Goal: Task Accomplishment & Management: Use online tool/utility

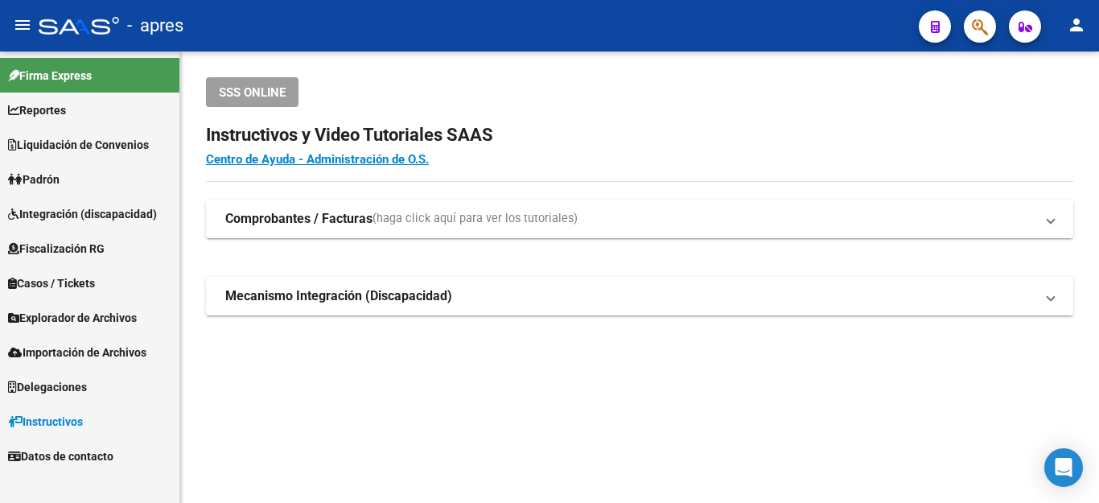
click at [90, 144] on span "Liquidación de Convenios" at bounding box center [78, 145] width 141 height 18
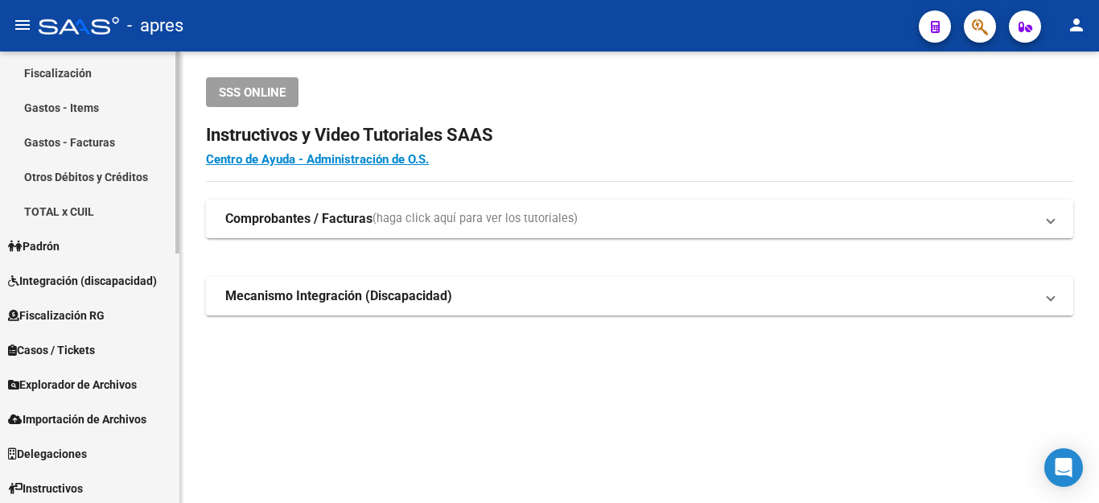
scroll to position [558, 0]
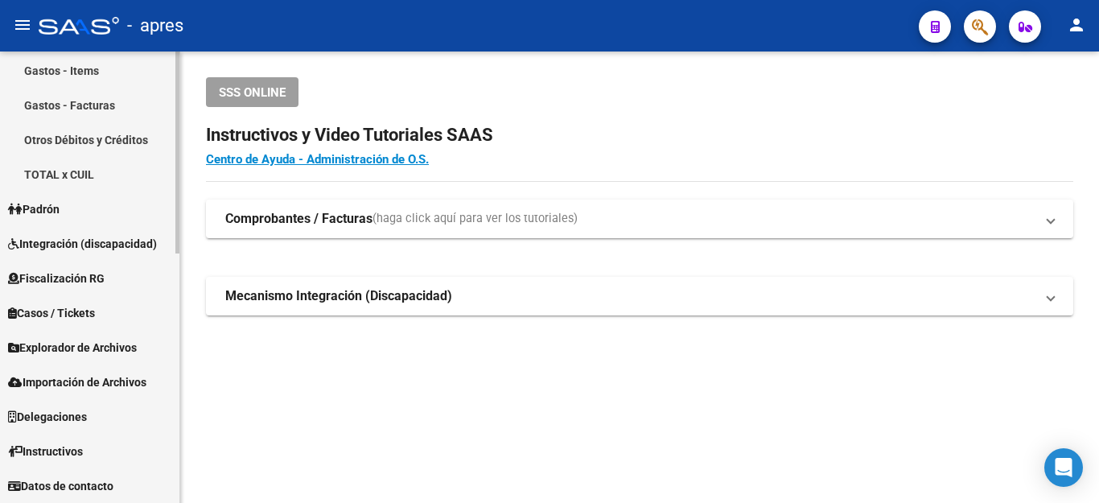
click at [80, 347] on span "Explorador de Archivos" at bounding box center [72, 348] width 129 height 18
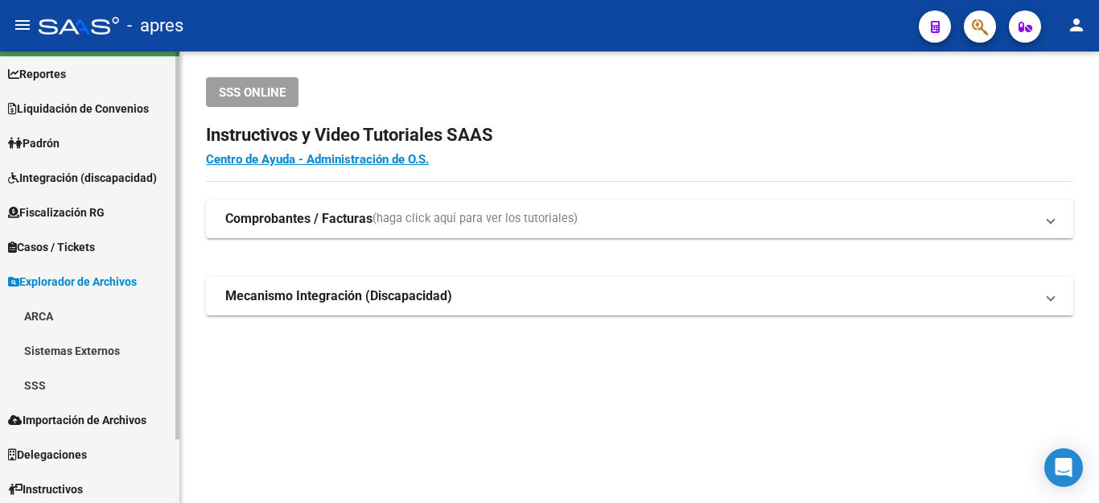
scroll to position [0, 0]
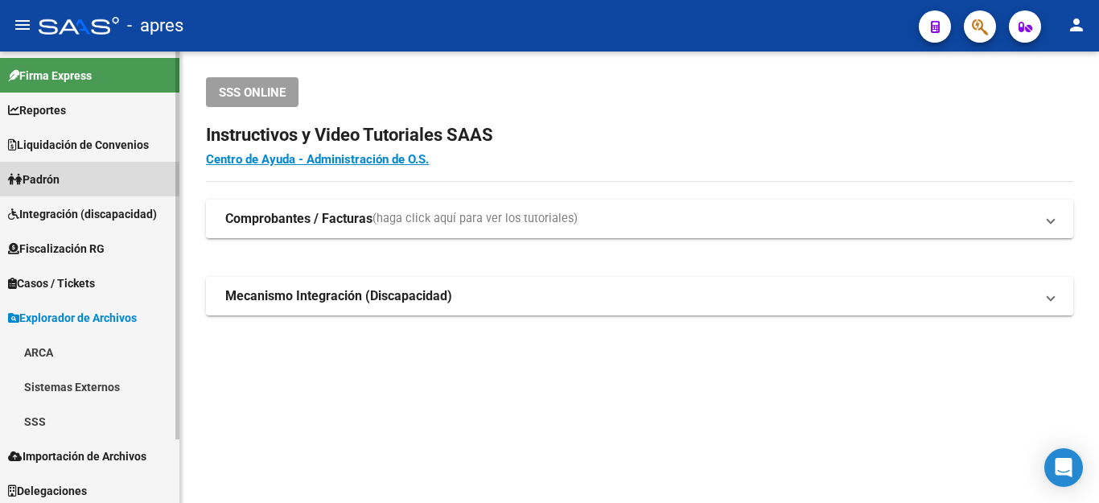
click at [46, 180] on span "Padrón" at bounding box center [34, 180] width 52 height 18
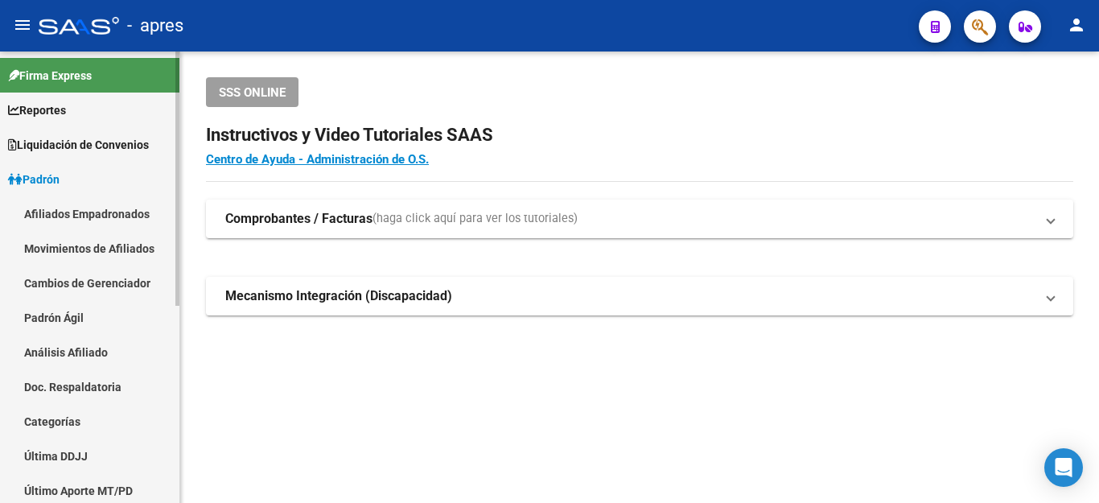
click at [69, 248] on link "Movimientos de Afiliados" at bounding box center [89, 248] width 179 height 35
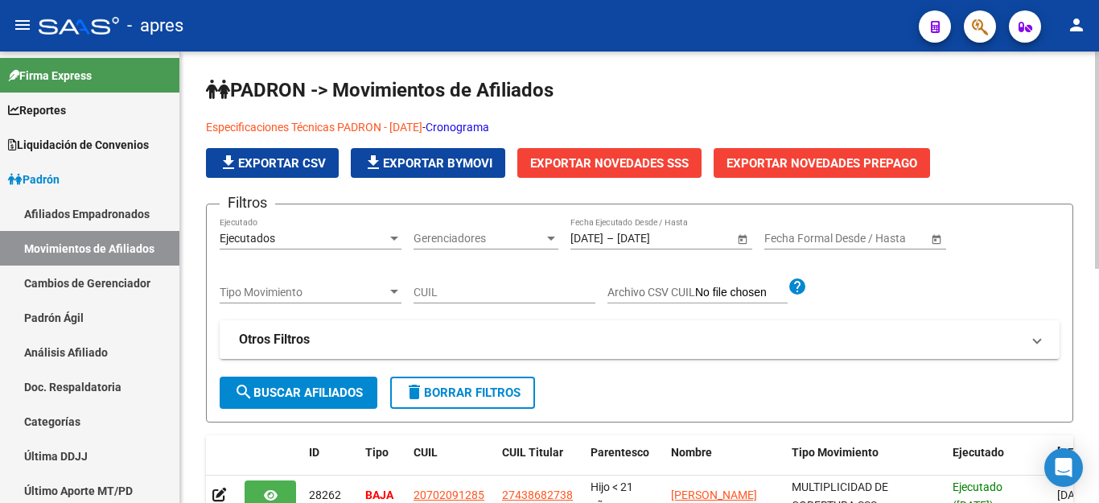
scroll to position [80, 0]
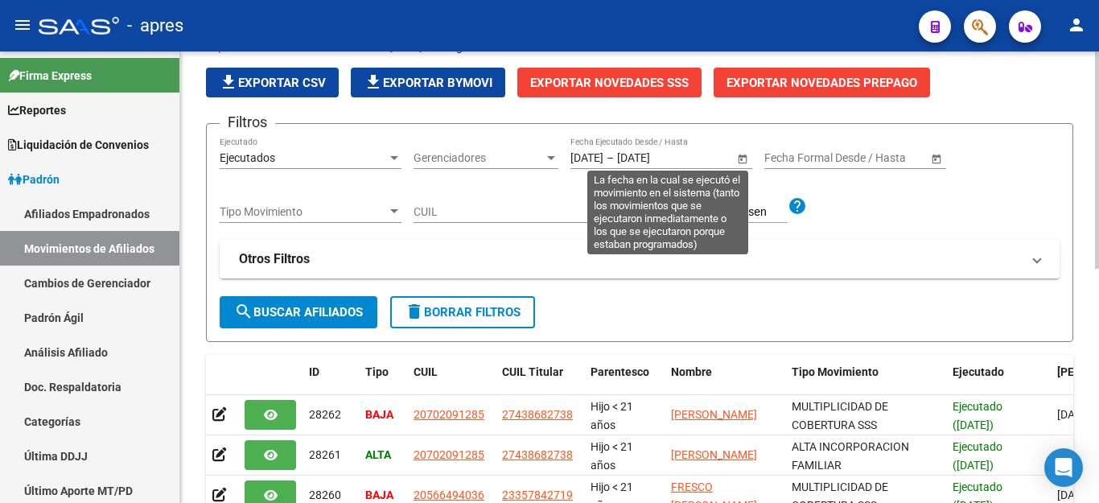
click at [744, 162] on span "Open calendar" at bounding box center [742, 158] width 39 height 39
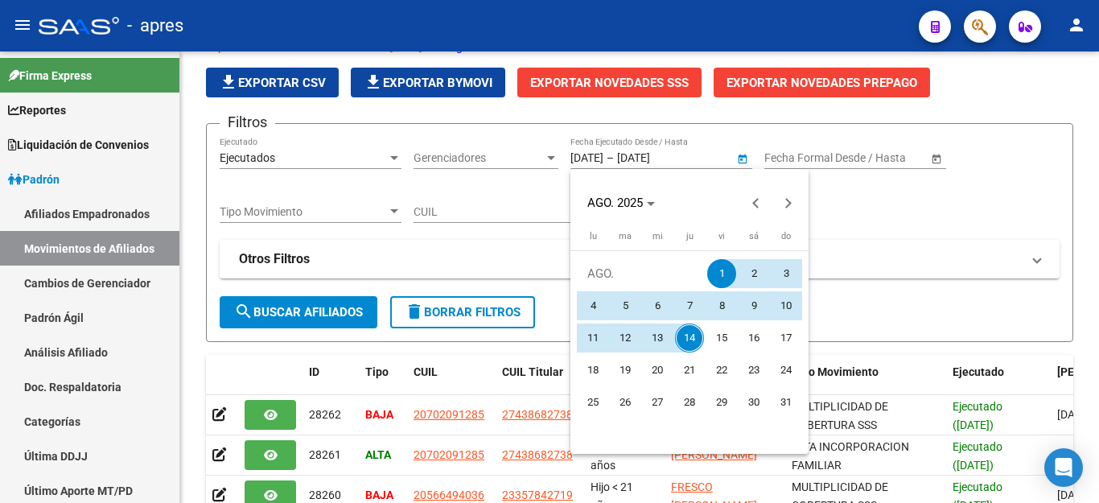
click at [877, 246] on div at bounding box center [549, 251] width 1099 height 503
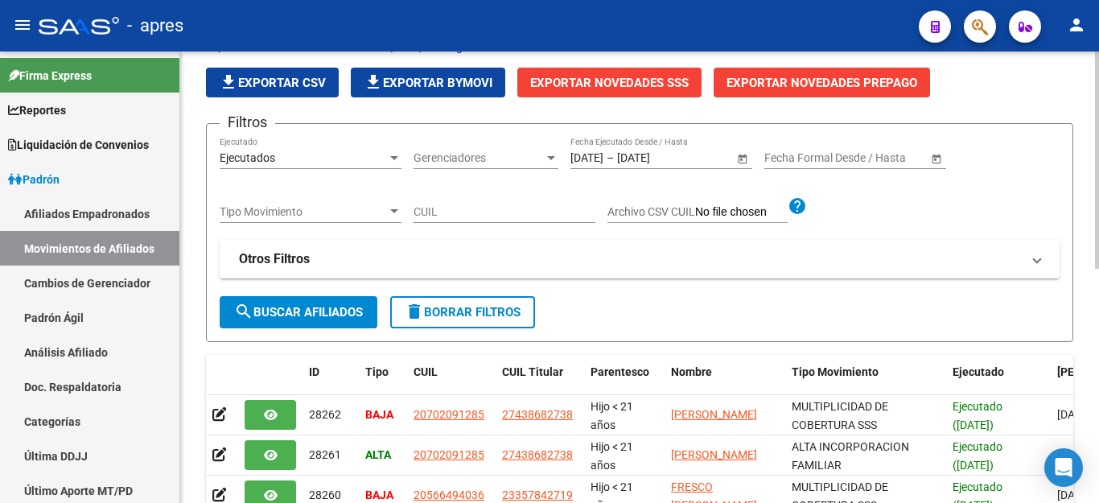
click at [516, 306] on span "delete Borrar Filtros" at bounding box center [463, 312] width 116 height 14
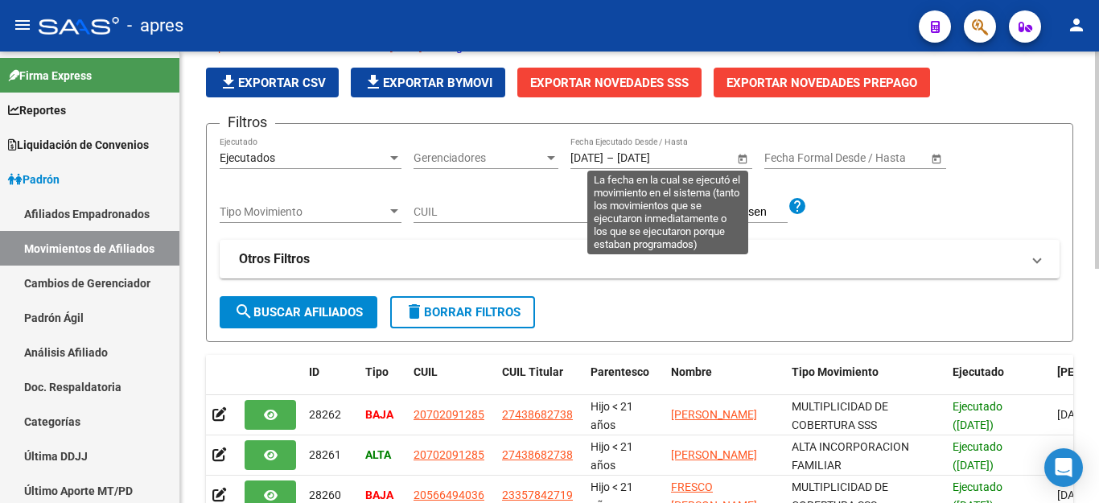
click at [741, 160] on span "Open calendar" at bounding box center [742, 158] width 39 height 39
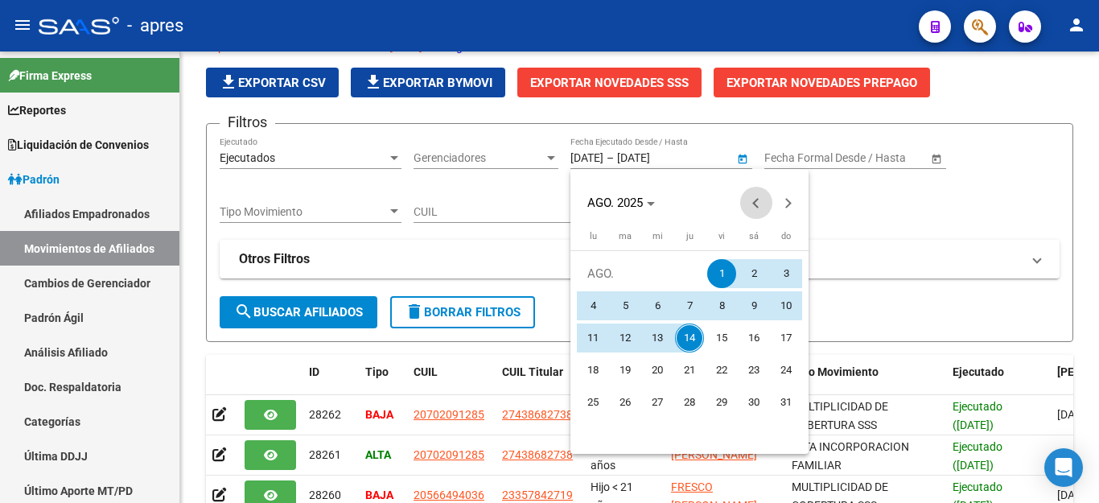
click at [750, 204] on span "Previous month" at bounding box center [756, 203] width 32 height 32
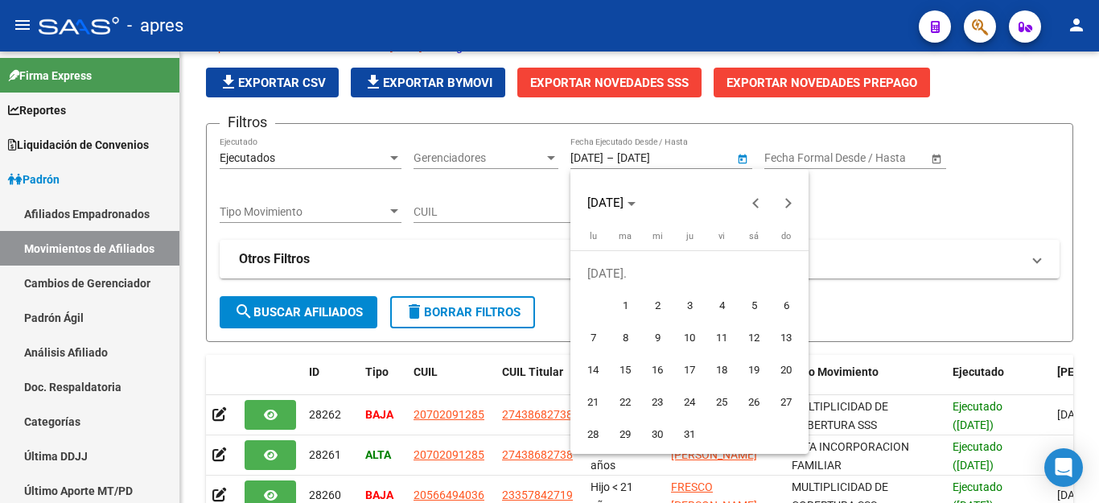
click at [622, 303] on span "1" at bounding box center [625, 305] width 29 height 29
type input "[DATE]"
click at [783, 208] on span "Next month" at bounding box center [789, 203] width 32 height 32
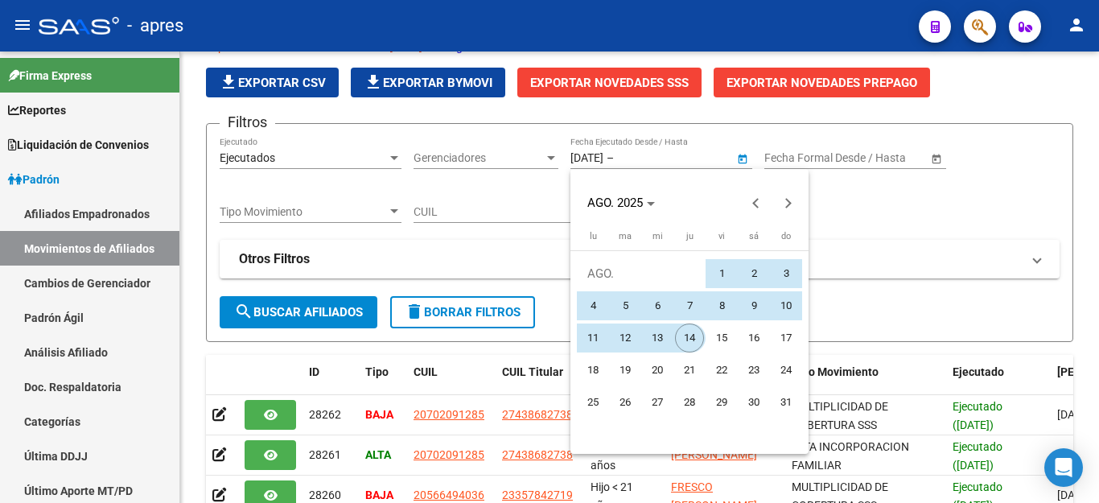
click at [687, 342] on span "14" at bounding box center [689, 337] width 29 height 29
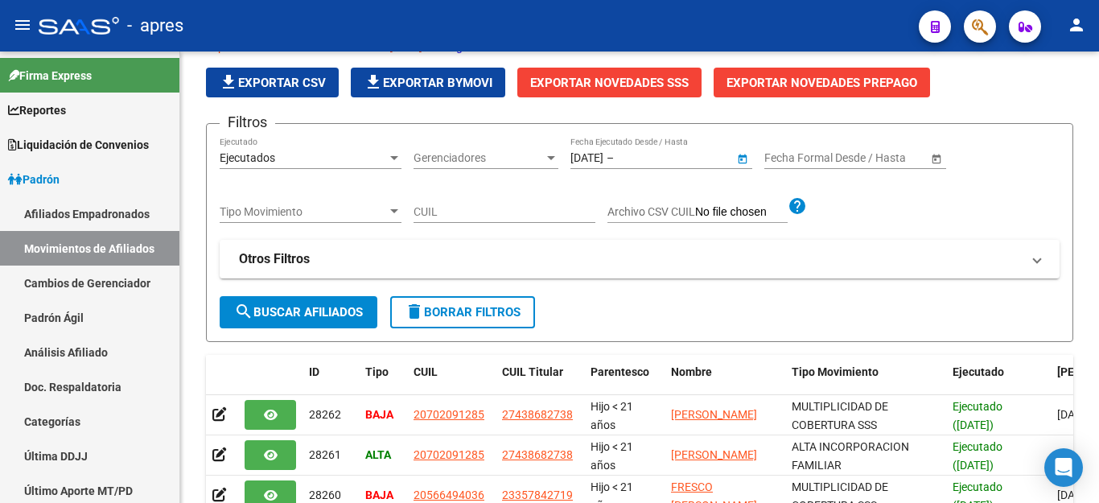
type input "[DATE]"
click at [303, 303] on button "search Buscar Afiliados" at bounding box center [299, 312] width 158 height 32
click at [831, 310] on form "Filtros Ejecutados Ejecutado Gerenciadores Gerenciadores [DATE] [DATE] – [DATE]…" at bounding box center [639, 232] width 867 height 218
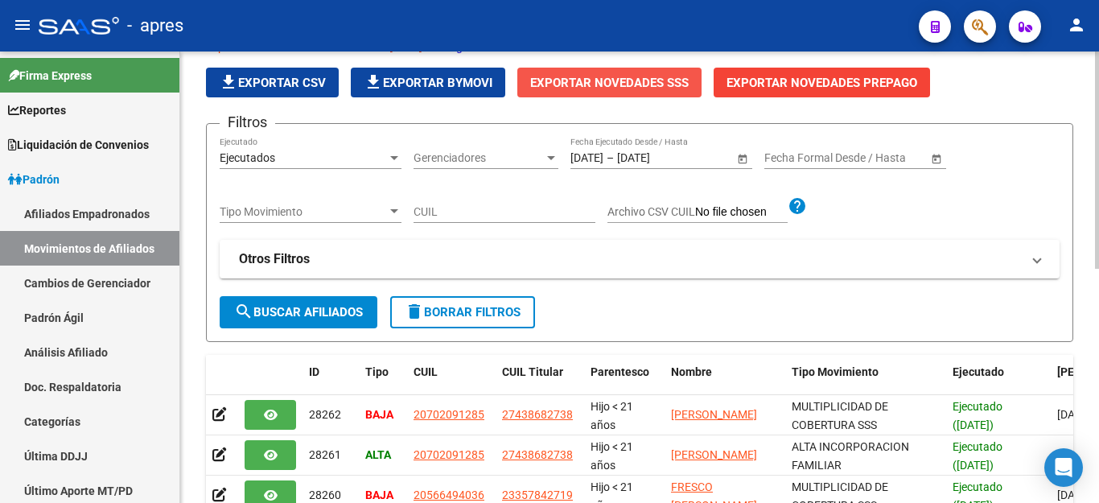
click at [633, 75] on span "Exportar Novedades SSS" at bounding box center [609, 82] width 159 height 14
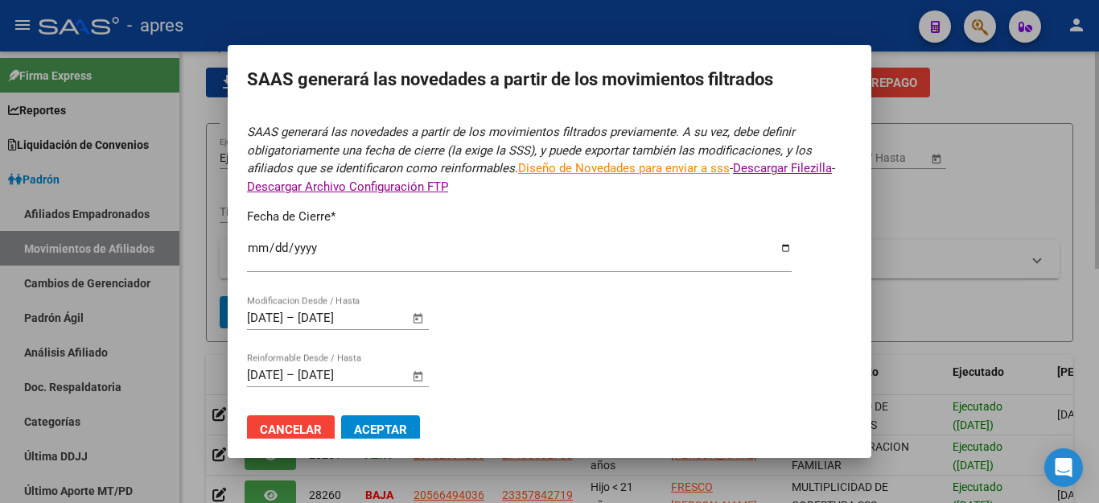
type input "[DATE]"
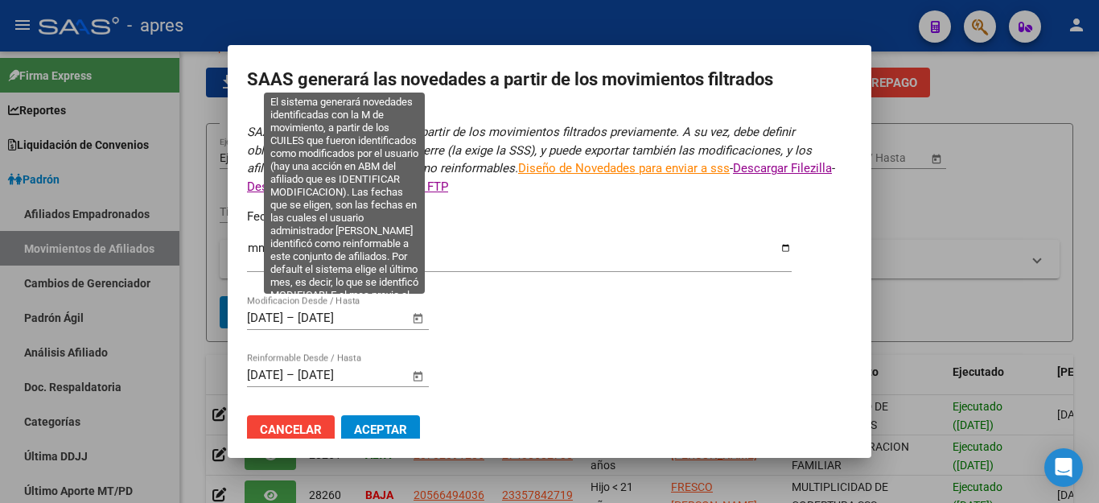
click at [423, 309] on span "Open calendar" at bounding box center [418, 318] width 39 height 39
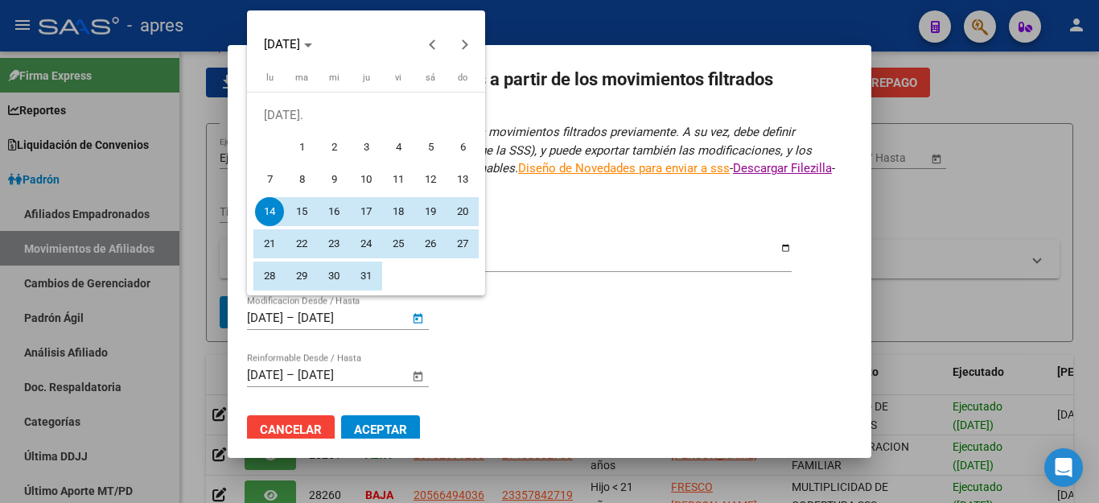
click at [295, 145] on span "1" at bounding box center [301, 147] width 29 height 29
type input "[DATE]"
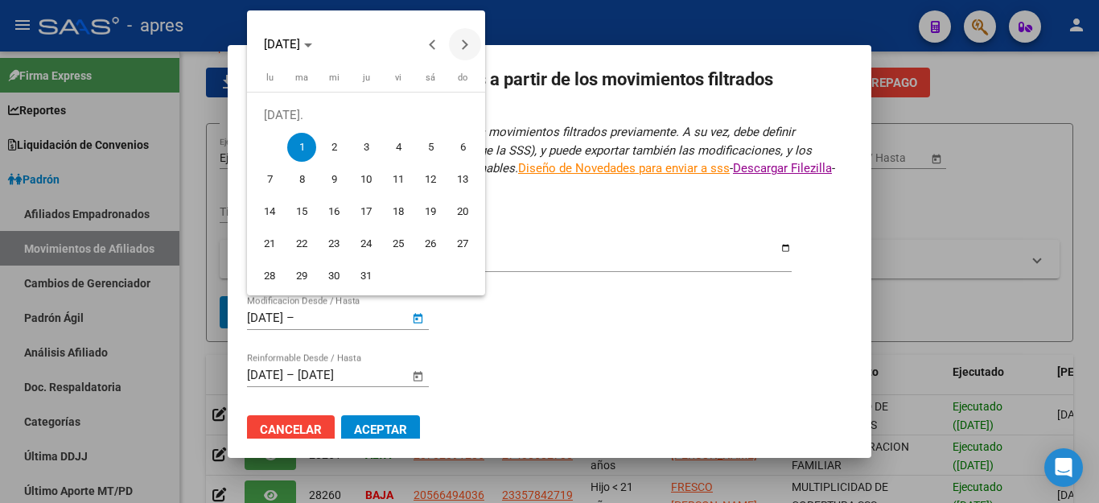
click at [468, 47] on span "Next month" at bounding box center [465, 44] width 32 height 32
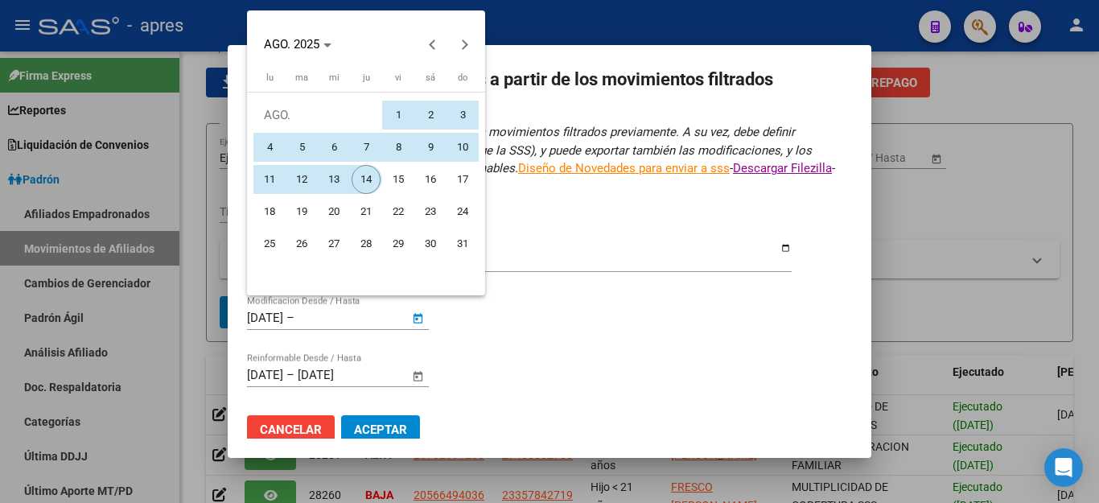
click at [367, 184] on span "14" at bounding box center [366, 179] width 29 height 29
type input "[DATE]"
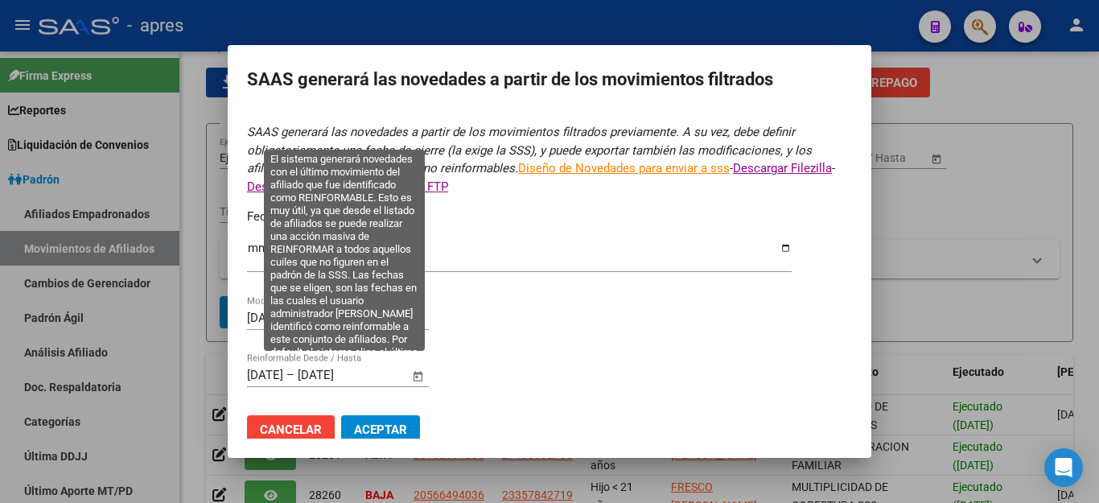
click at [411, 364] on span "Open calendar" at bounding box center [418, 375] width 39 height 39
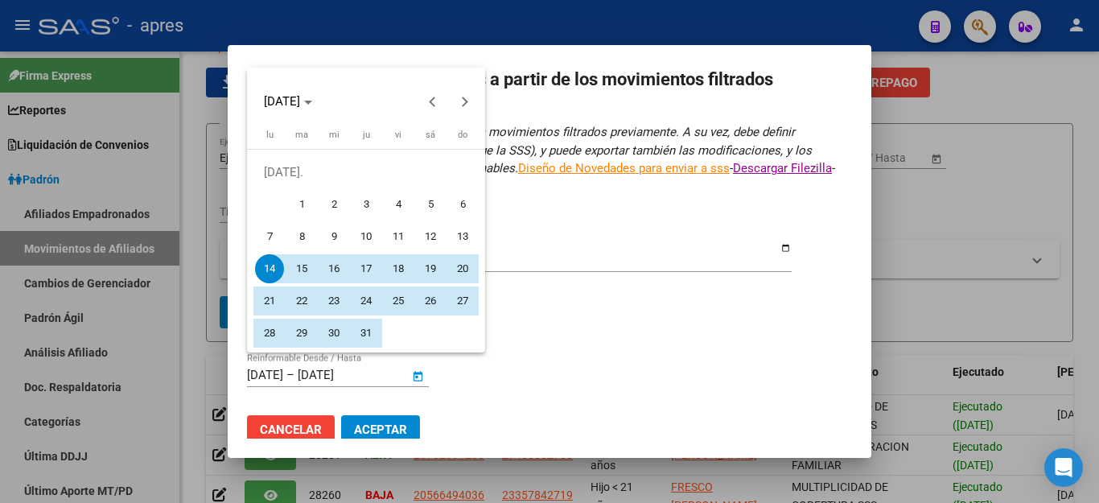
click at [296, 197] on span "1" at bounding box center [301, 204] width 29 height 29
type input "[DATE]"
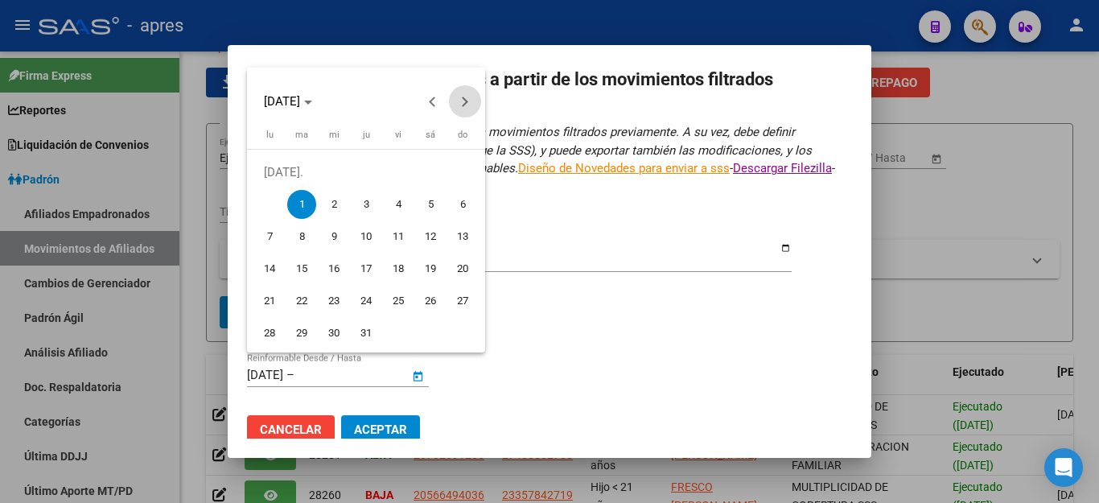
click at [463, 101] on button "Next month" at bounding box center [465, 101] width 32 height 32
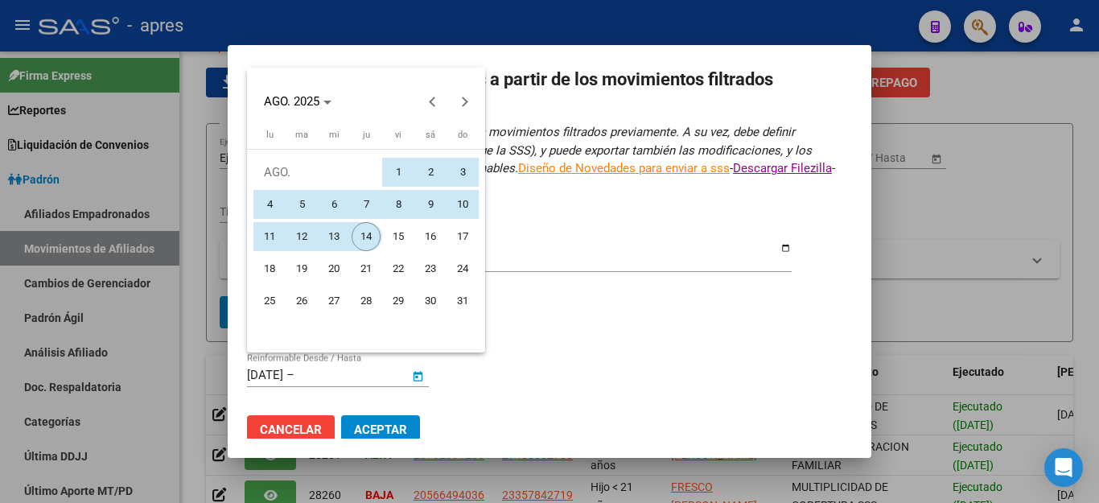
click at [368, 237] on span "14" at bounding box center [366, 236] width 29 height 29
type input "[DATE]"
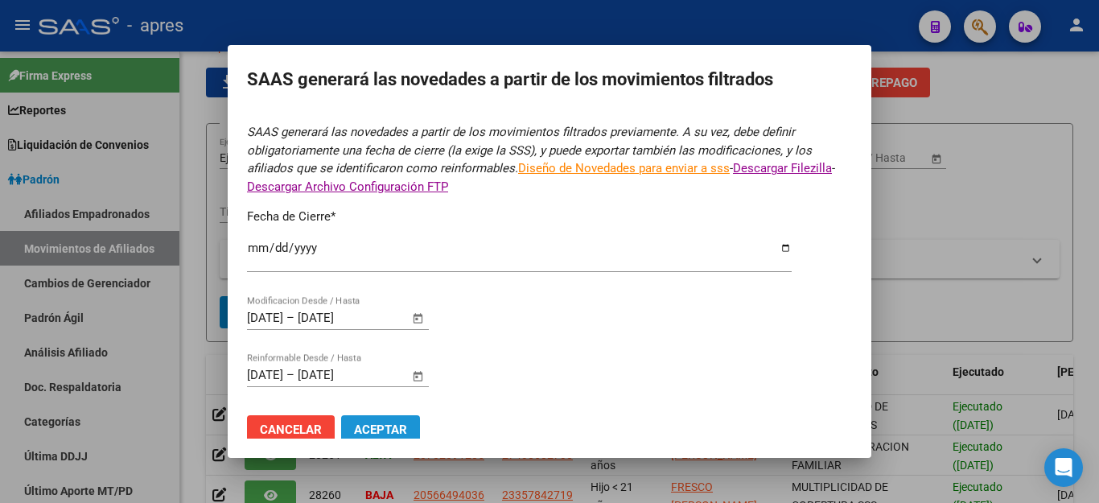
click at [382, 423] on span "Aceptar" at bounding box center [380, 429] width 53 height 14
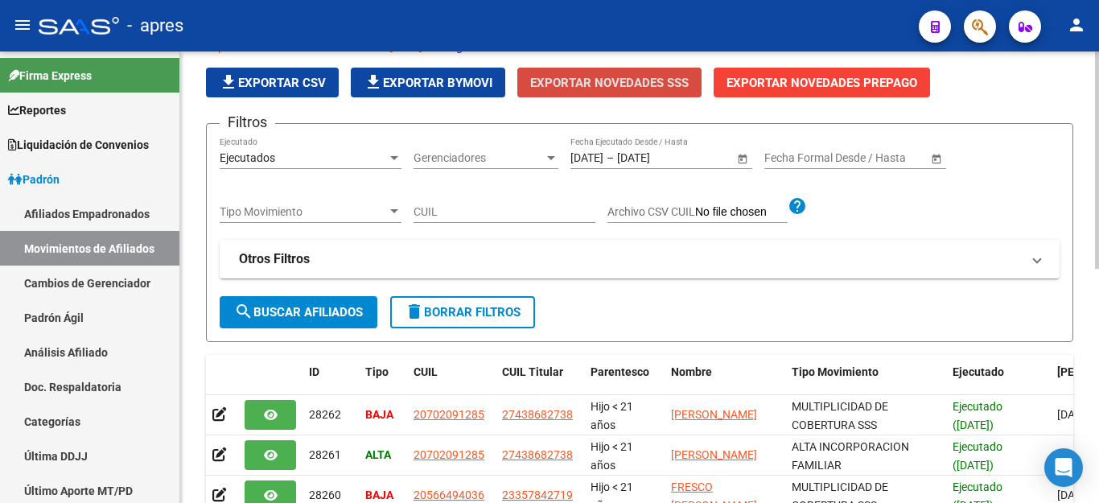
click at [579, 79] on span "Exportar Novedades SSS" at bounding box center [609, 83] width 159 height 14
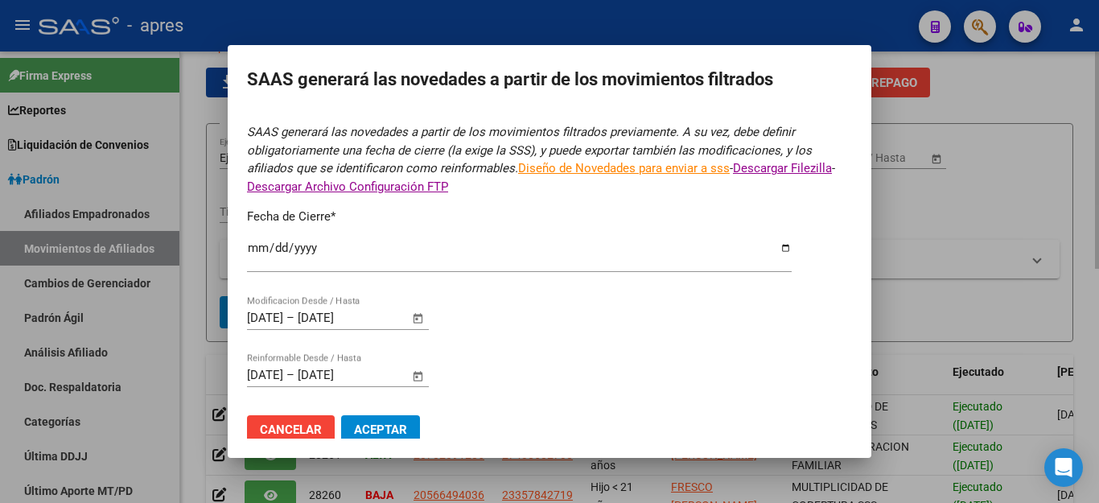
type input "[DATE]"
click at [953, 233] on div at bounding box center [549, 251] width 1099 height 503
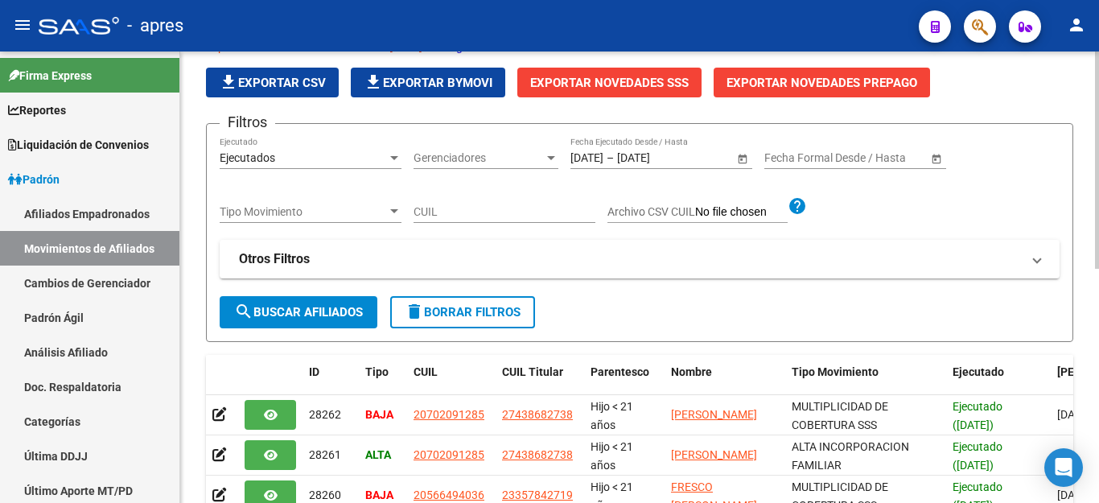
click at [443, 310] on span "delete Borrar Filtros" at bounding box center [463, 312] width 116 height 14
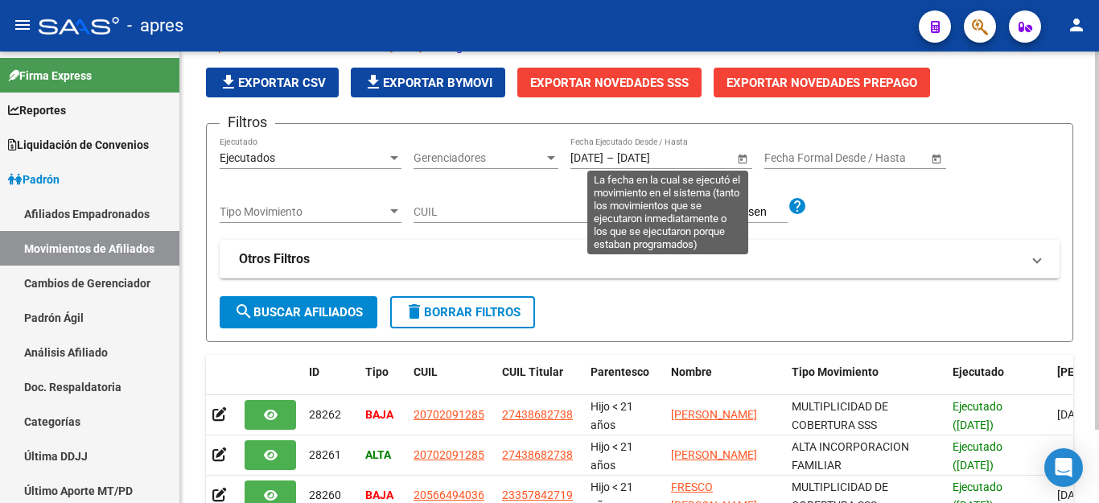
click at [742, 155] on span "Open calendar" at bounding box center [742, 158] width 39 height 39
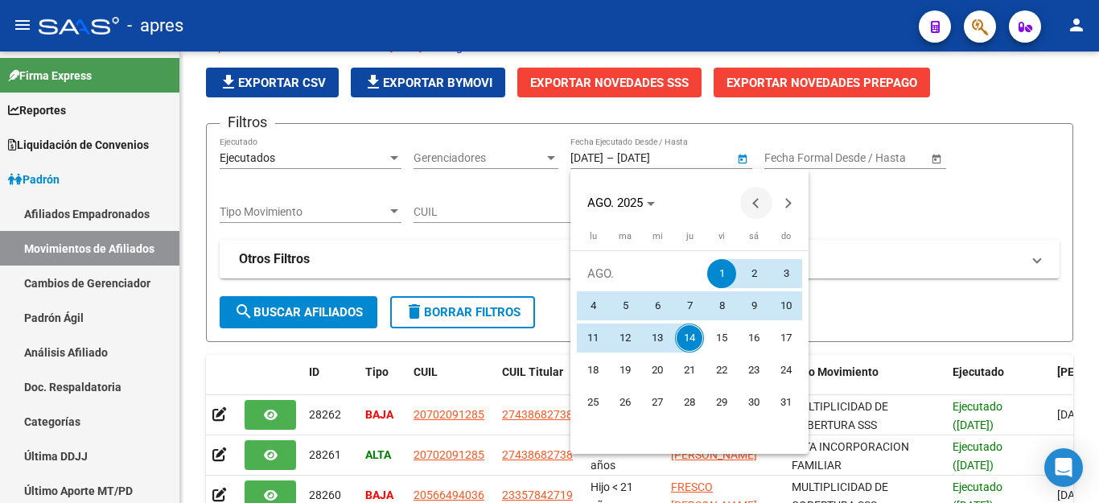
click at [752, 197] on span "Previous month" at bounding box center [756, 203] width 32 height 32
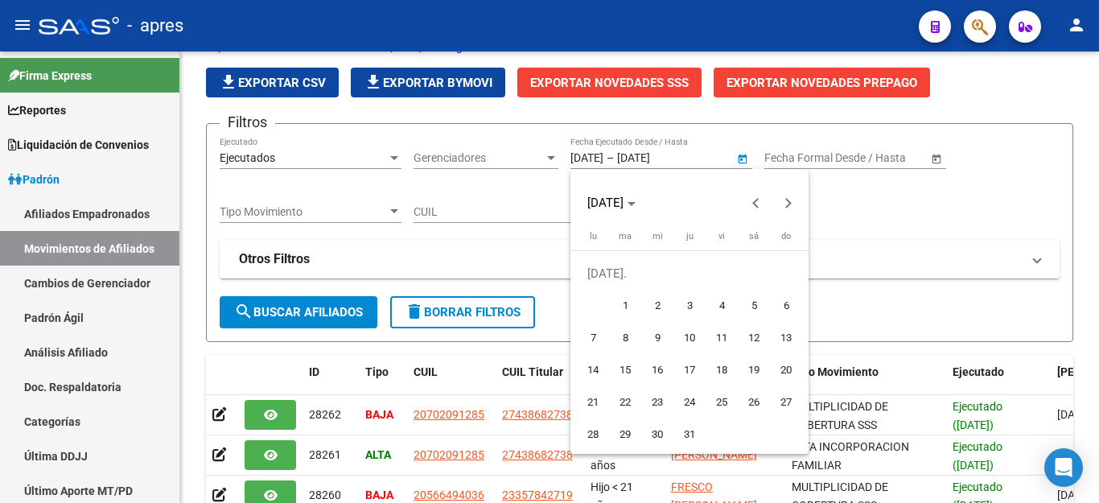
click at [617, 302] on span "1" at bounding box center [625, 305] width 29 height 29
type input "[DATE]"
click at [780, 201] on span "Next month" at bounding box center [789, 203] width 32 height 32
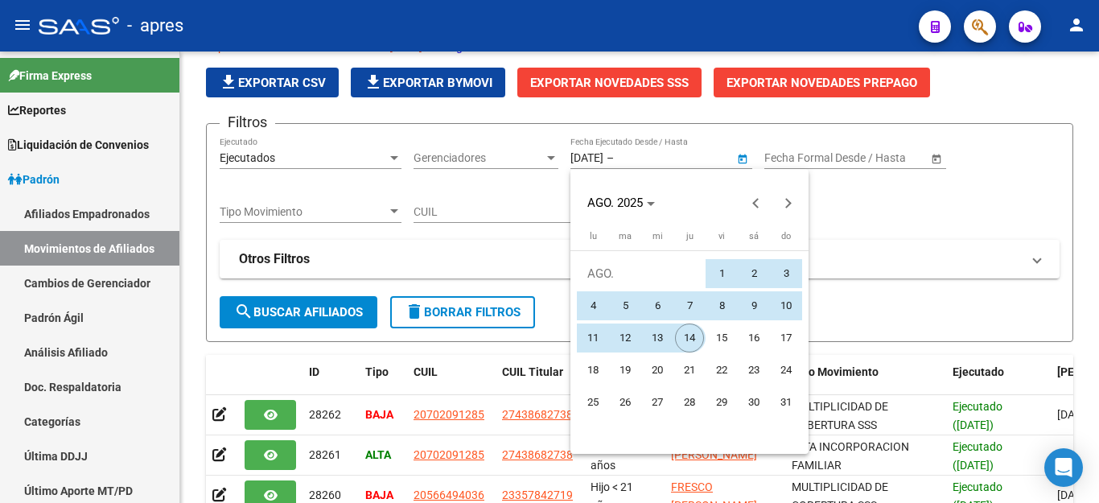
click at [690, 336] on span "14" at bounding box center [689, 337] width 29 height 29
type input "[DATE]"
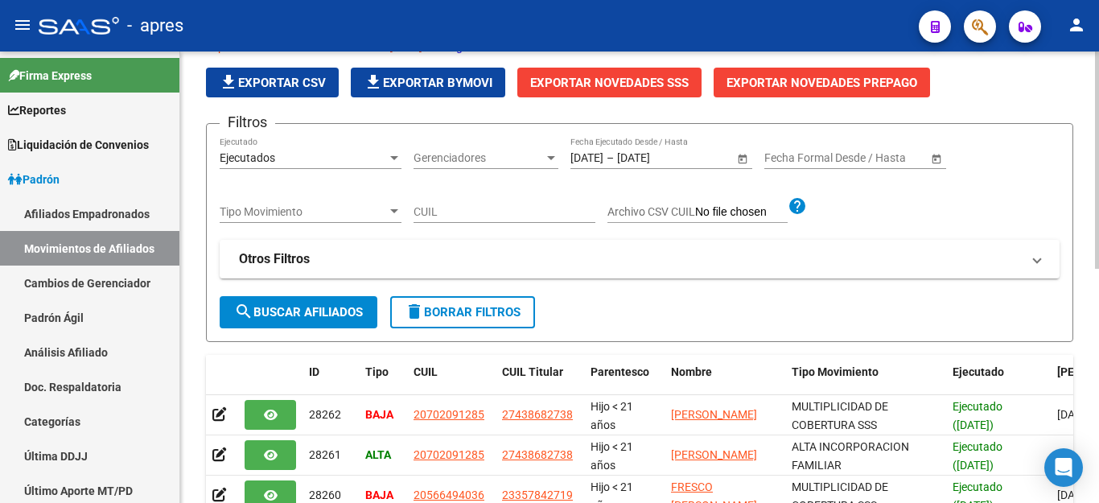
click at [299, 307] on span "search Buscar Afiliados" at bounding box center [298, 312] width 129 height 14
click at [613, 85] on span "Exportar Novedades SSS" at bounding box center [609, 83] width 159 height 14
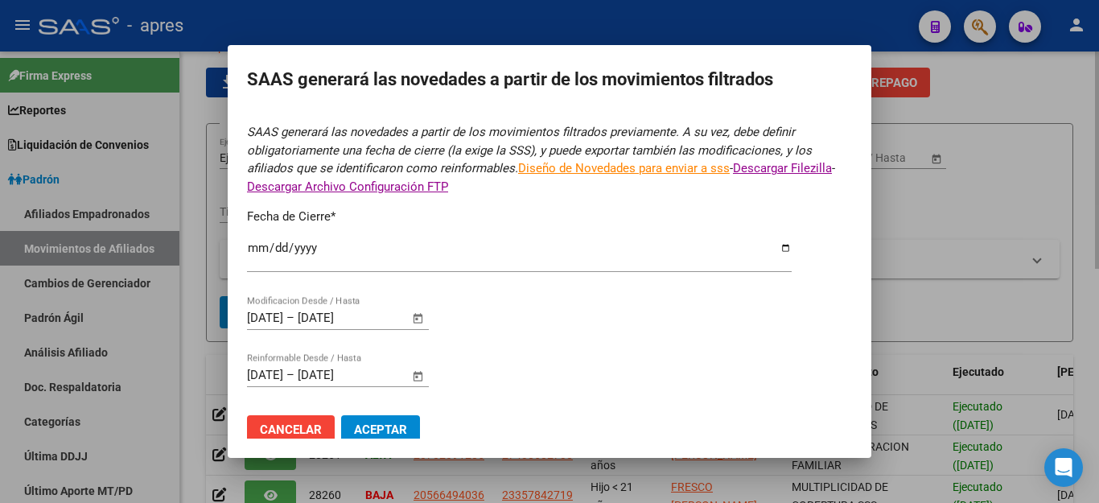
type input "[DATE]"
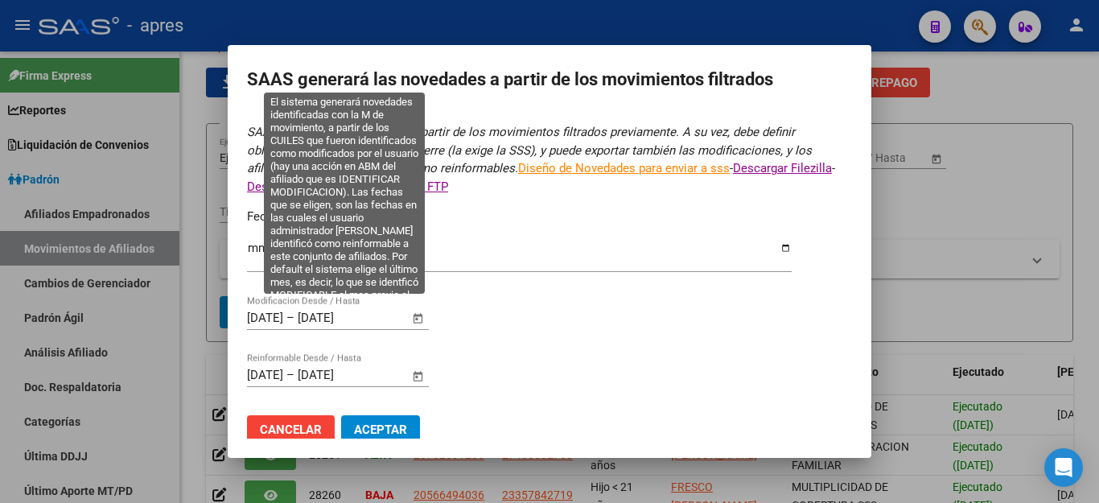
click at [415, 309] on span "Open calendar" at bounding box center [418, 318] width 39 height 39
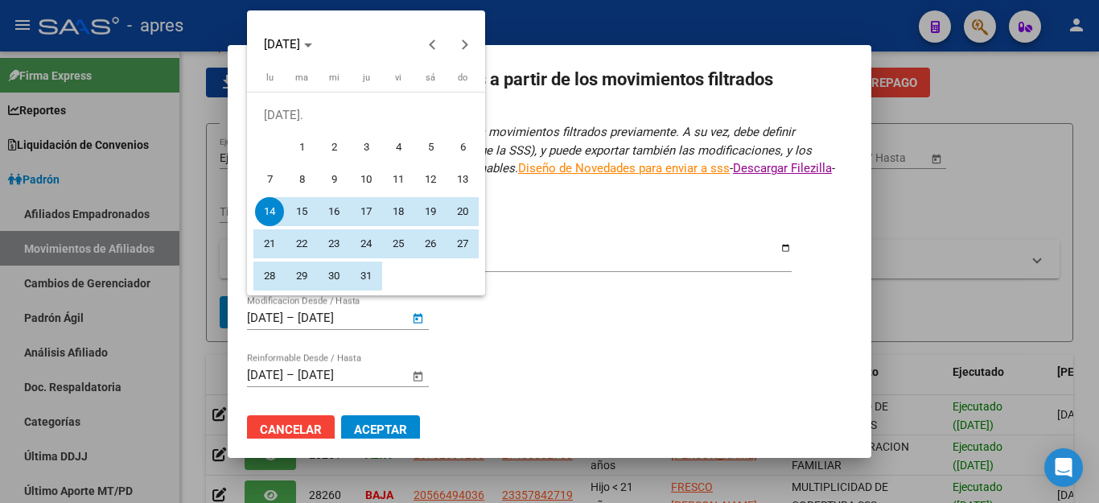
click at [304, 142] on span "1" at bounding box center [301, 147] width 29 height 29
type input "[DATE]"
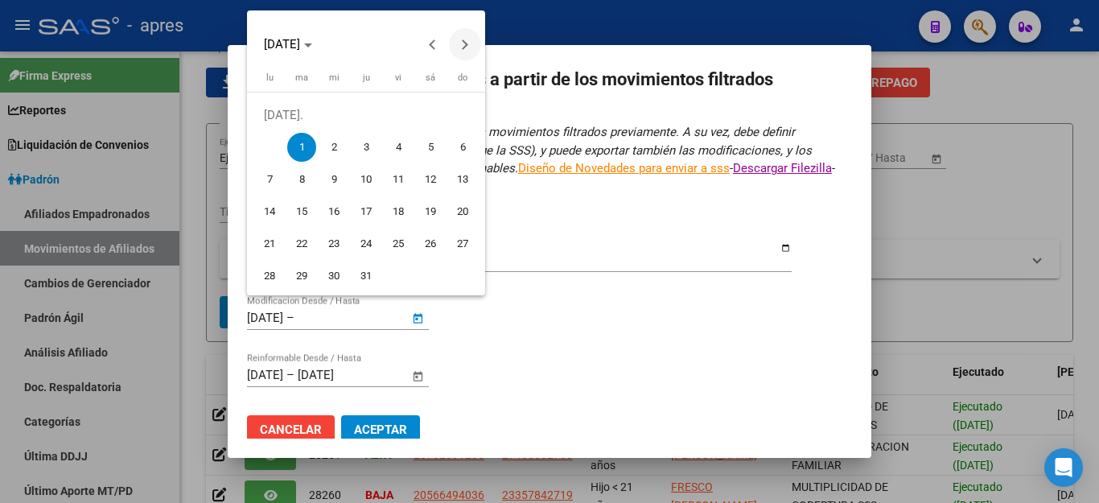
click at [467, 42] on span "Next month" at bounding box center [465, 44] width 32 height 32
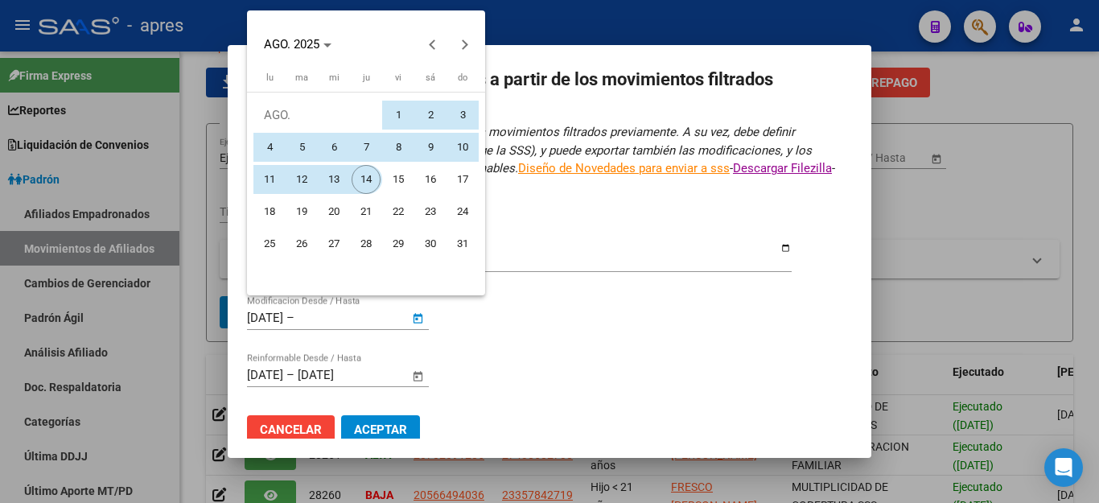
click at [365, 180] on span "14" at bounding box center [366, 179] width 29 height 29
type input "[DATE]"
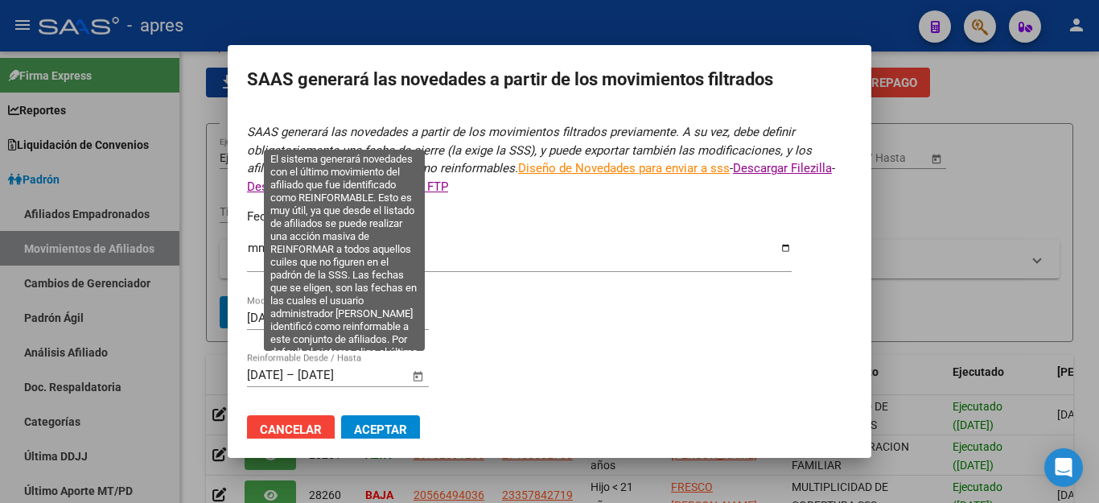
click at [414, 361] on span "Open calendar" at bounding box center [418, 375] width 39 height 39
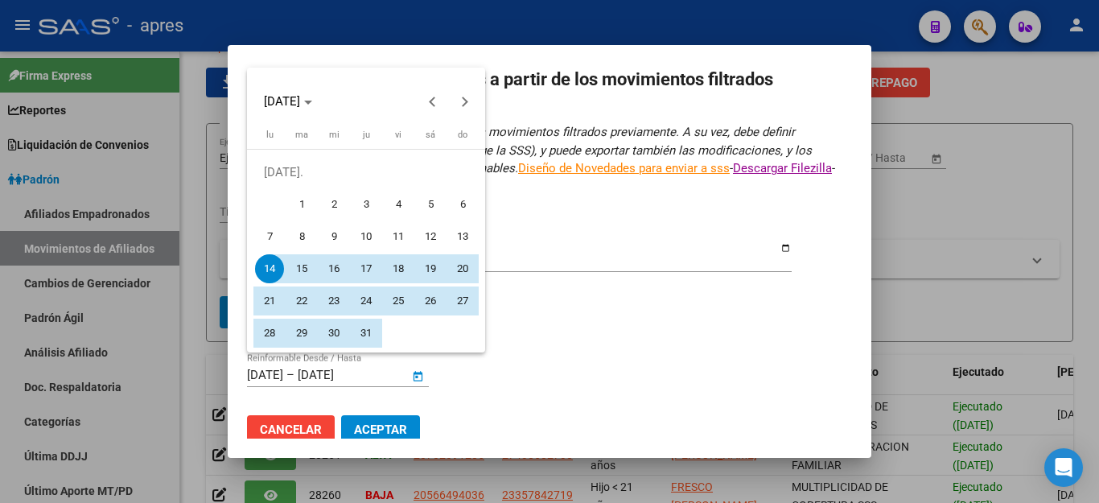
click at [300, 202] on span "1" at bounding box center [301, 204] width 29 height 29
type input "[DATE]"
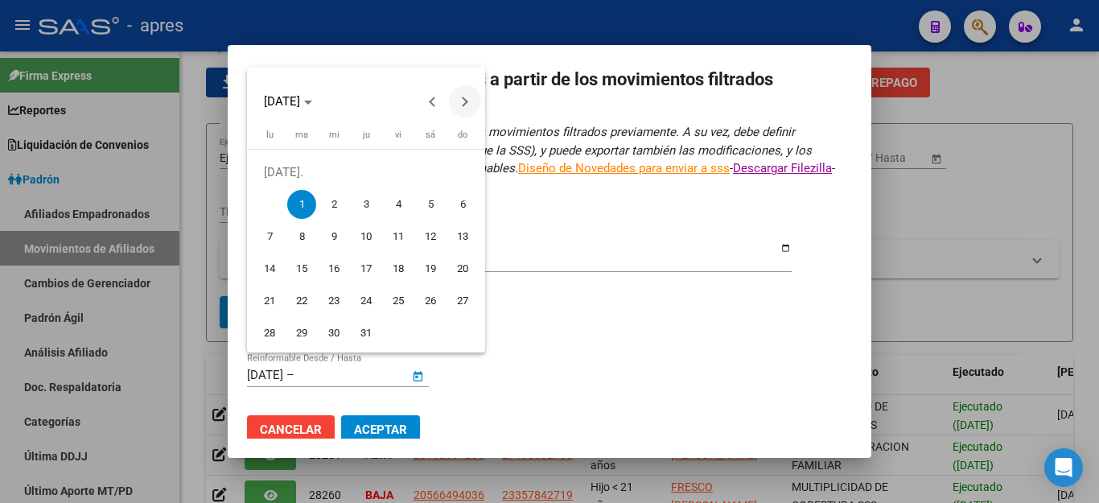
click at [459, 102] on button "Next month" at bounding box center [465, 101] width 32 height 32
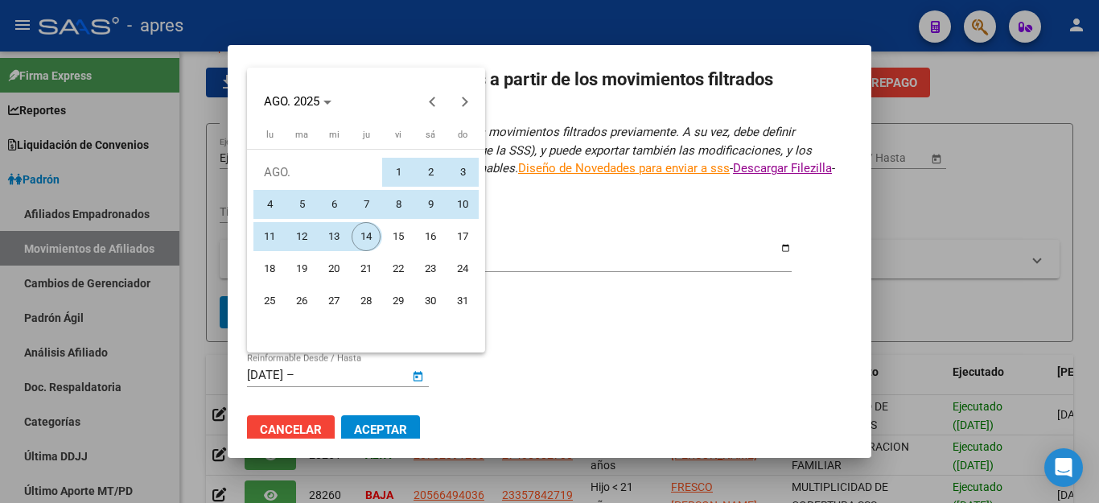
click at [356, 236] on span "14" at bounding box center [366, 236] width 29 height 29
type input "[DATE]"
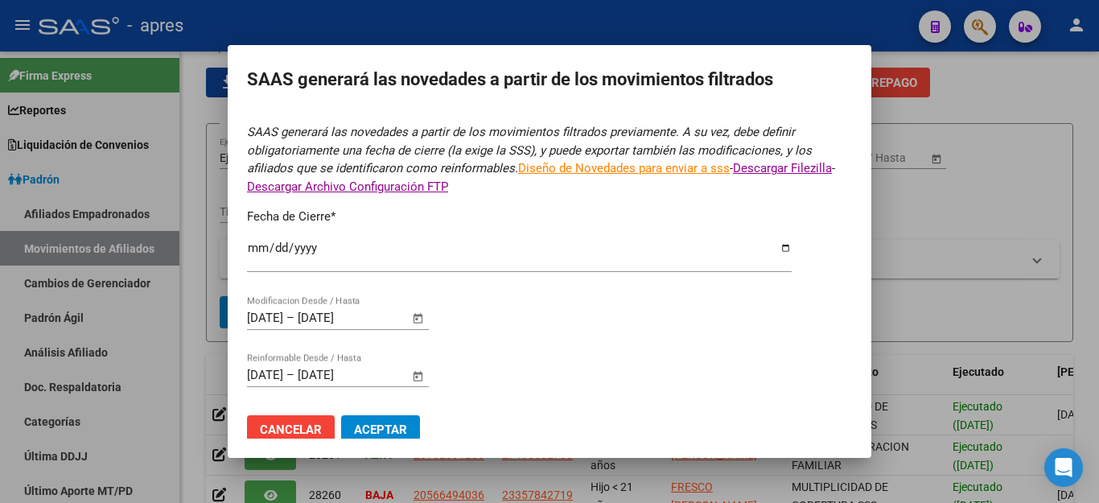
click at [385, 422] on span "Aceptar" at bounding box center [380, 429] width 53 height 14
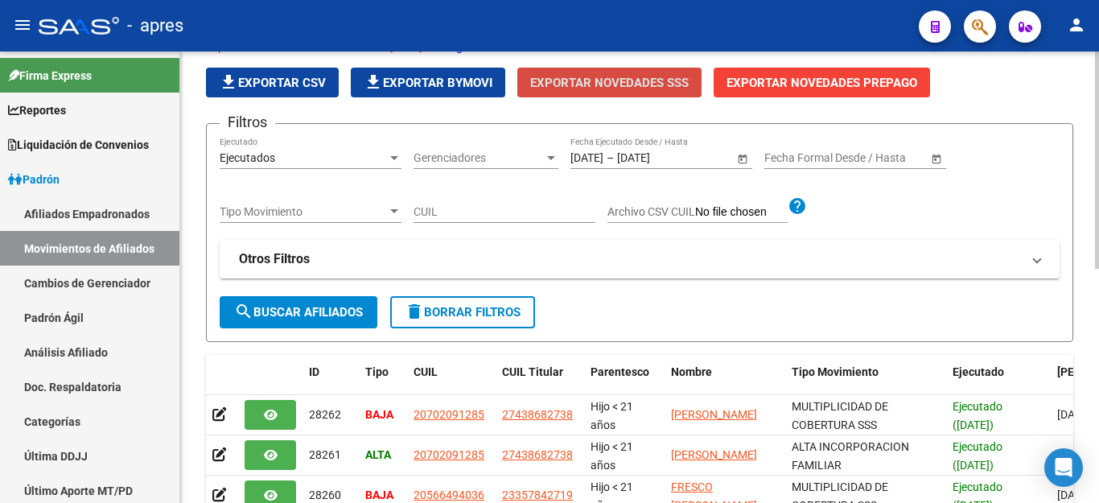
click at [633, 82] on span "Exportar Novedades SSS" at bounding box center [609, 83] width 159 height 14
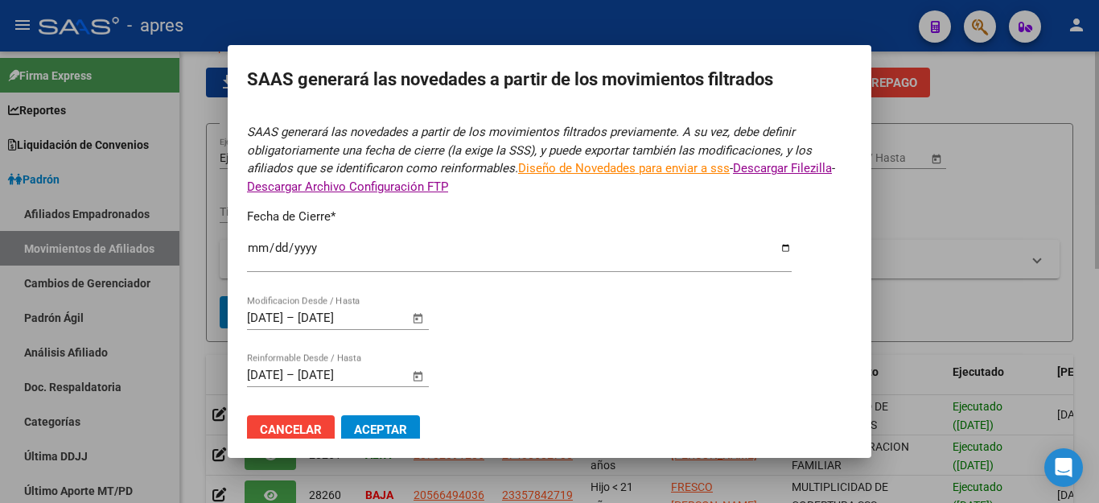
type input "[DATE]"
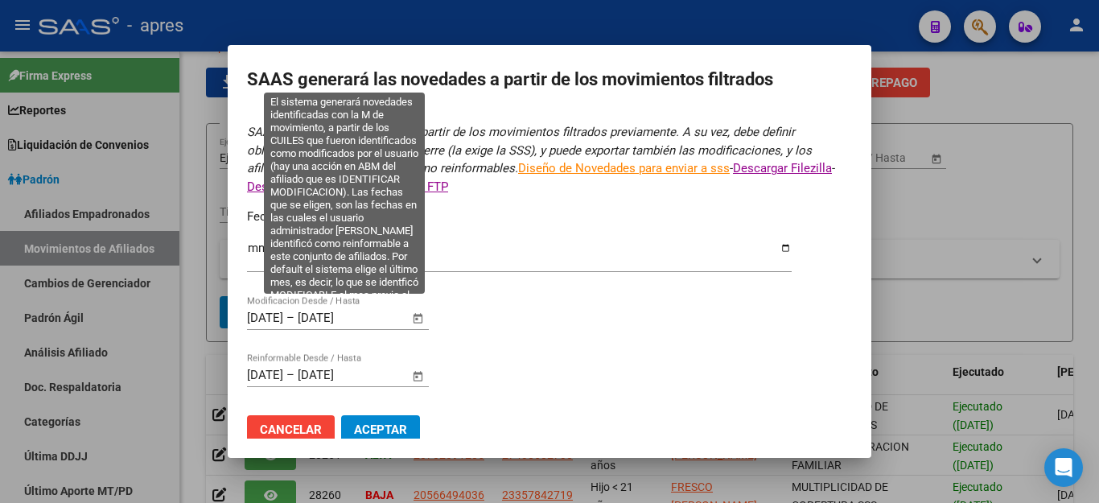
click at [422, 307] on span "Open calendar" at bounding box center [418, 318] width 39 height 39
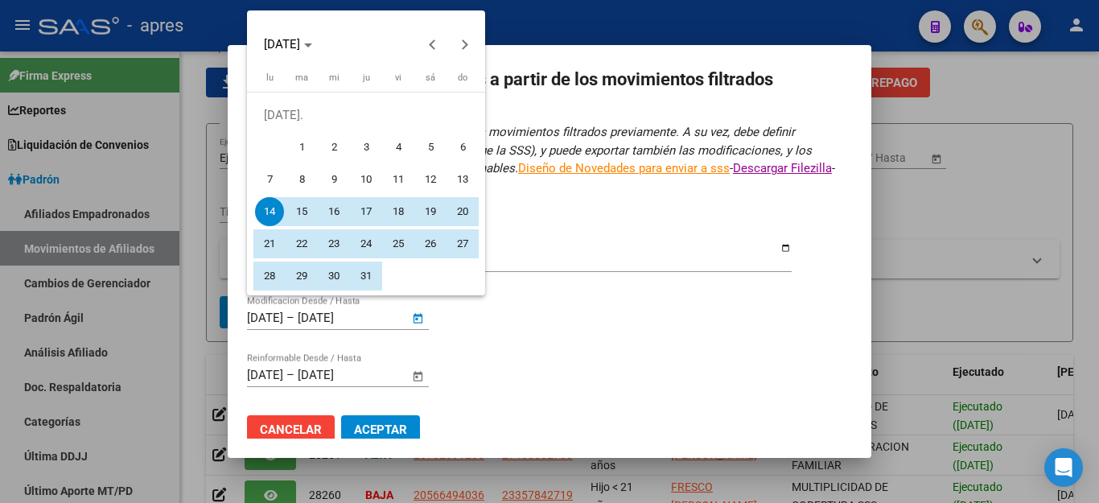
click at [303, 141] on span "1" at bounding box center [301, 147] width 29 height 29
type input "[DATE]"
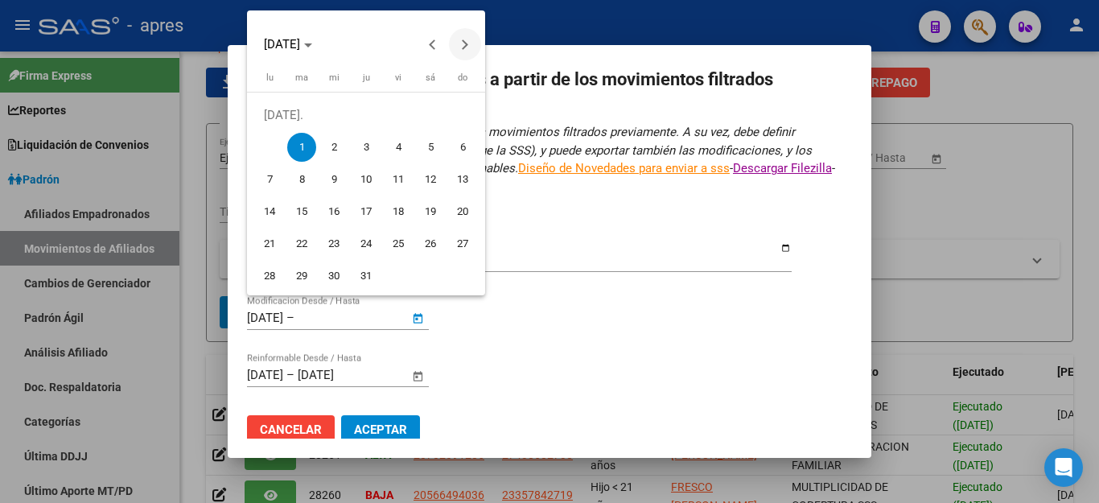
click at [461, 37] on span "Next month" at bounding box center [465, 44] width 32 height 32
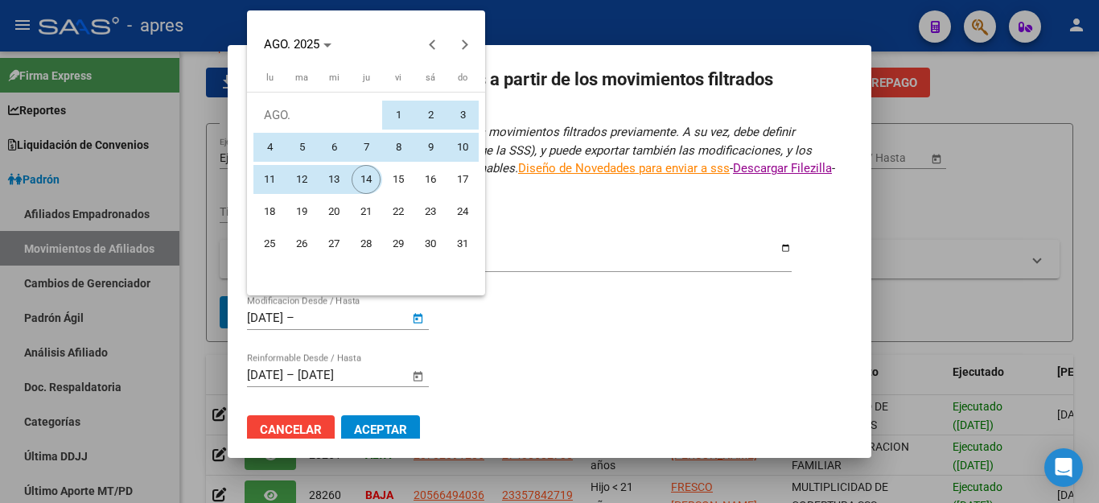
click at [370, 184] on span "14" at bounding box center [366, 179] width 29 height 29
type input "[DATE]"
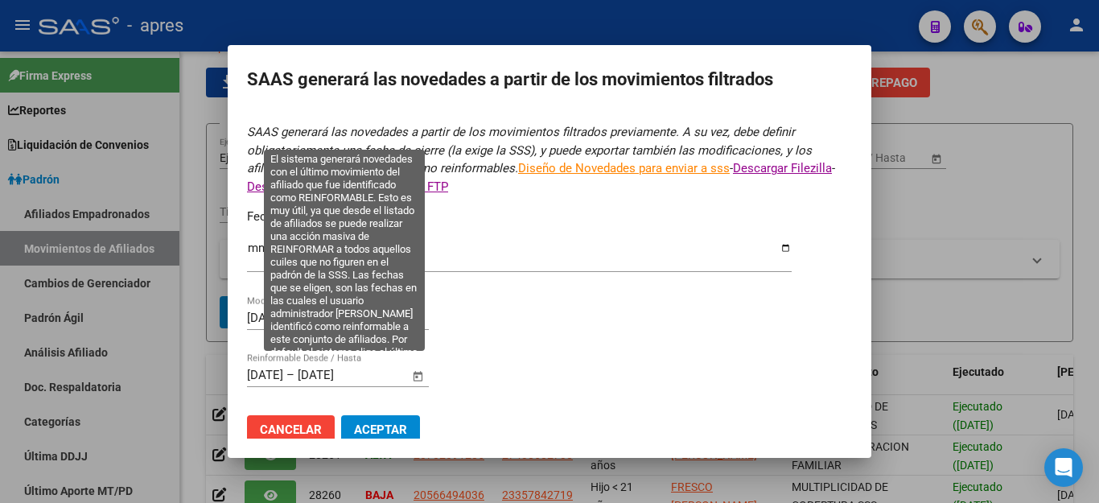
click at [419, 371] on span "Open calendar" at bounding box center [418, 375] width 39 height 39
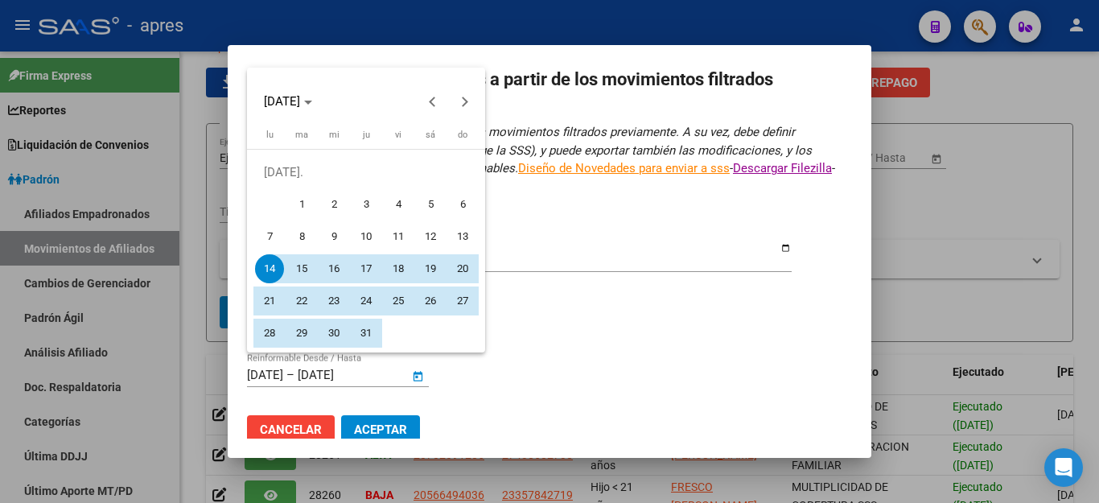
click at [300, 200] on span "1" at bounding box center [301, 204] width 29 height 29
type input "[DATE]"
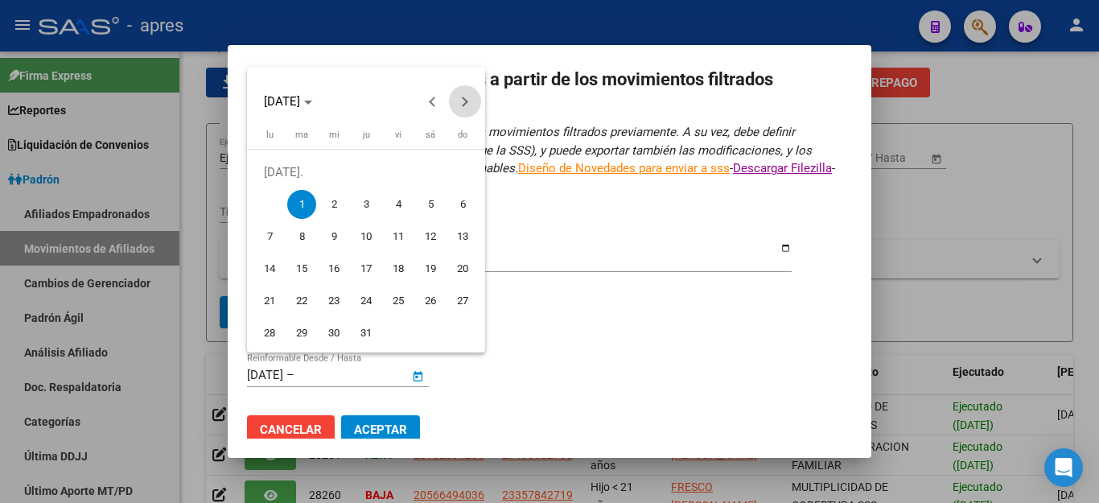
click at [455, 101] on span "Next month" at bounding box center [465, 101] width 32 height 32
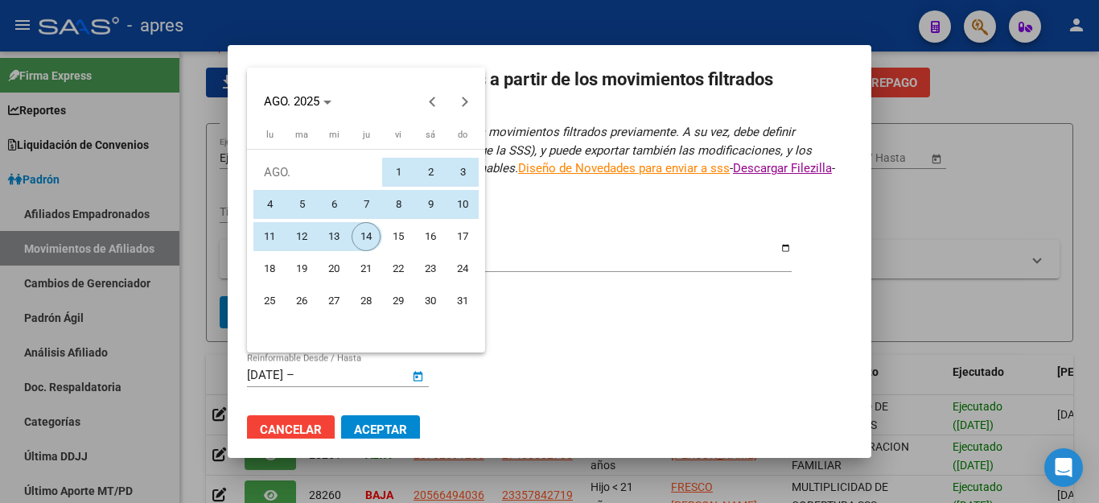
click at [373, 237] on span "14" at bounding box center [366, 236] width 29 height 29
type input "[DATE]"
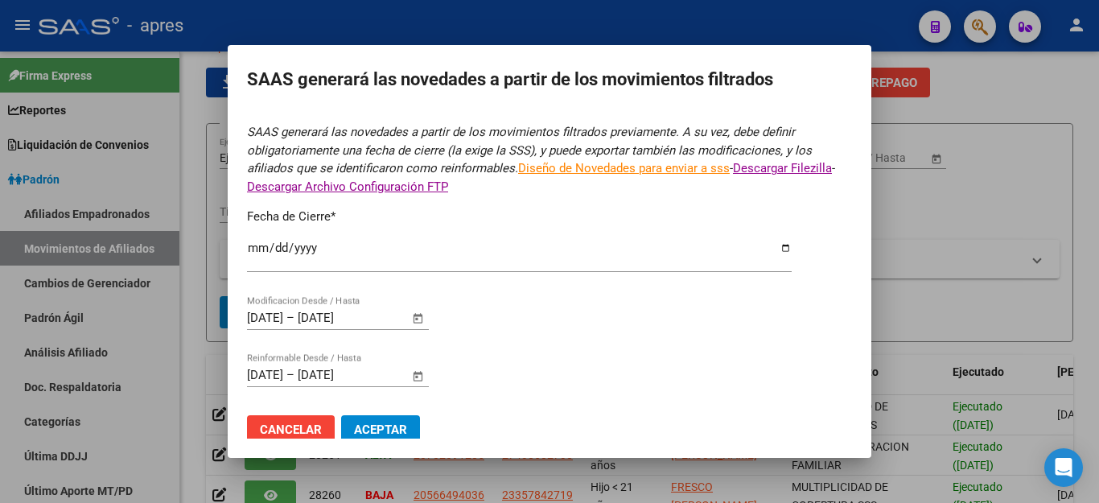
click at [371, 423] on span "Aceptar" at bounding box center [380, 429] width 53 height 14
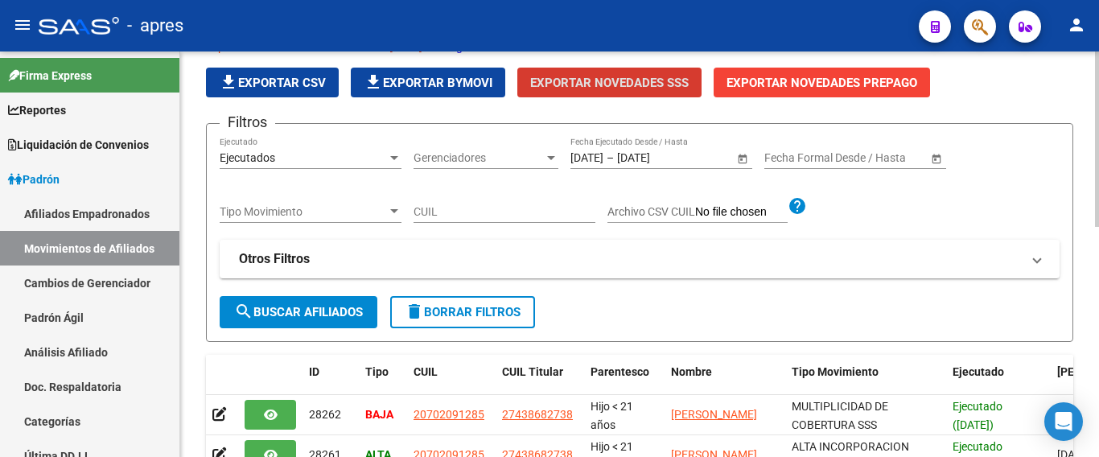
click at [472, 302] on button "delete Borrar Filtros" at bounding box center [462, 312] width 145 height 32
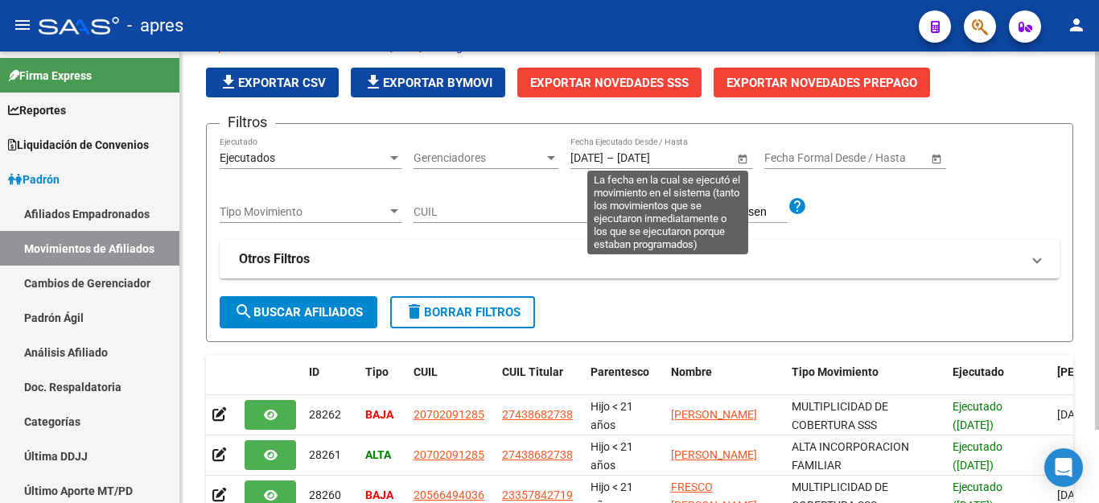
click at [744, 156] on span "Open calendar" at bounding box center [742, 158] width 39 height 39
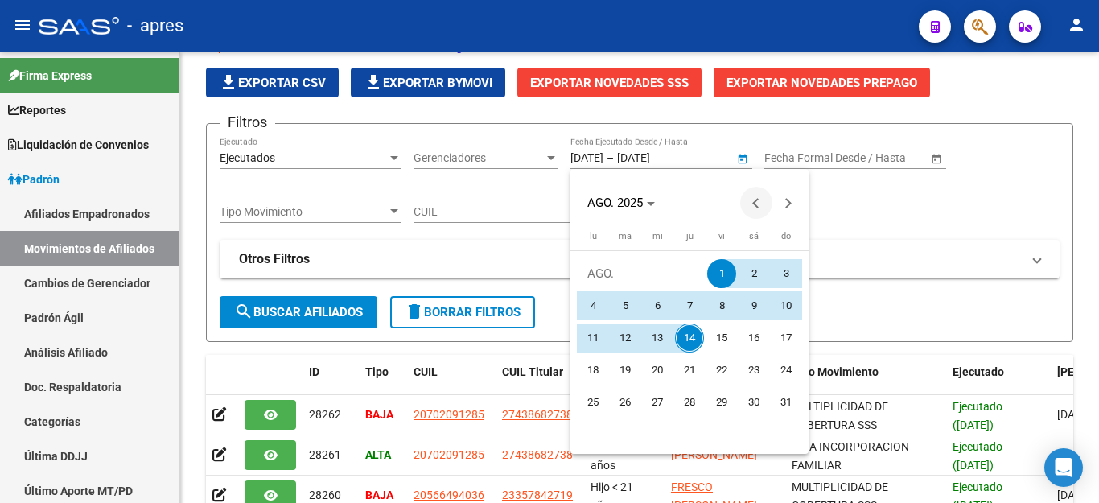
click at [752, 204] on span "Previous month" at bounding box center [756, 203] width 32 height 32
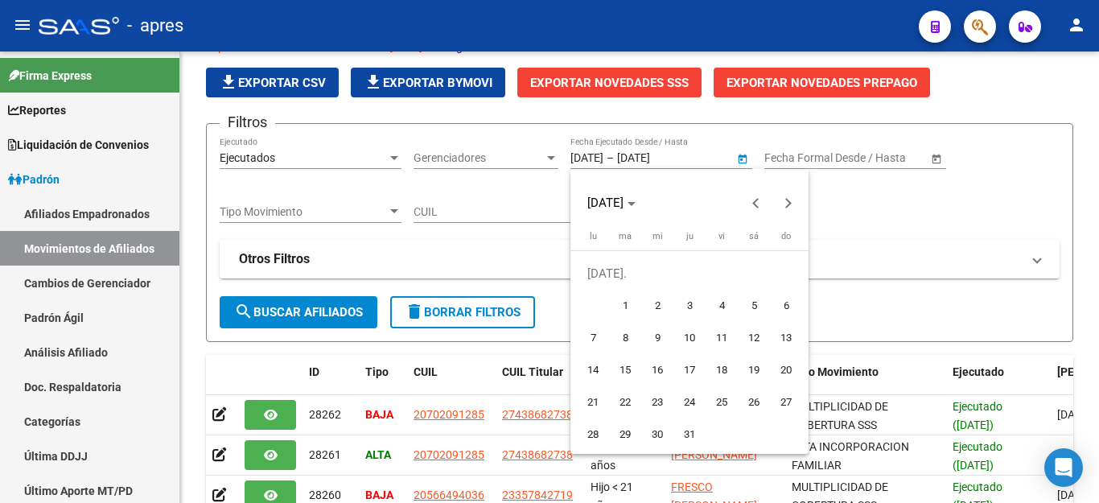
click at [624, 300] on span "1" at bounding box center [625, 305] width 29 height 29
type input "[DATE]"
click at [785, 202] on button "Next month" at bounding box center [789, 203] width 32 height 32
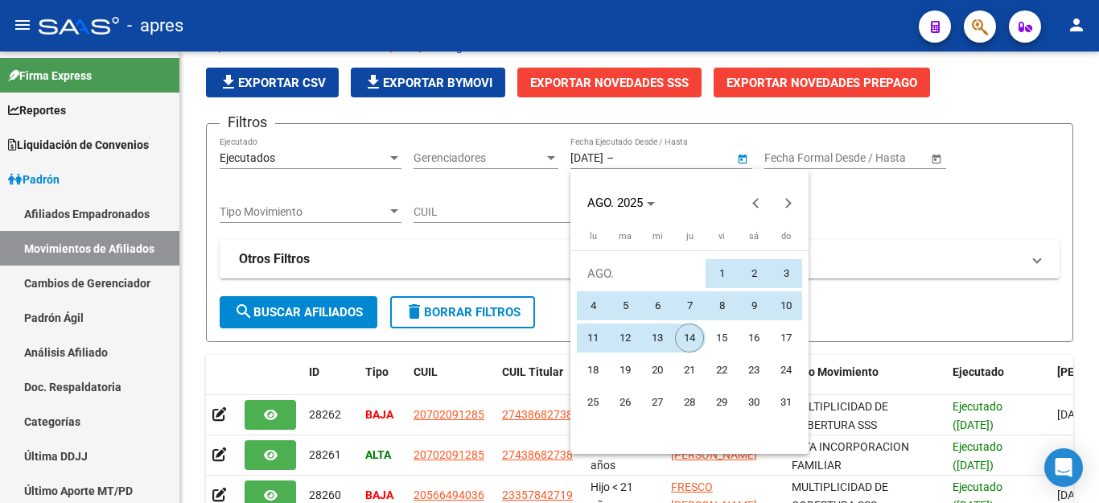
click at [696, 345] on span "14" at bounding box center [689, 337] width 29 height 29
type input "[DATE]"
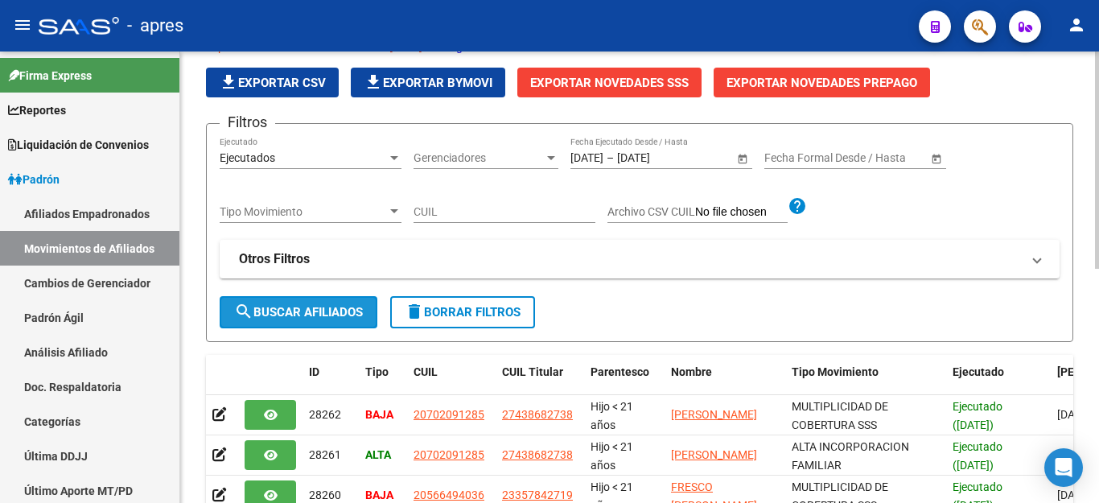
click at [290, 307] on span "search Buscar Afiliados" at bounding box center [298, 312] width 129 height 14
click at [560, 76] on span "Exportar Novedades SSS" at bounding box center [609, 83] width 159 height 14
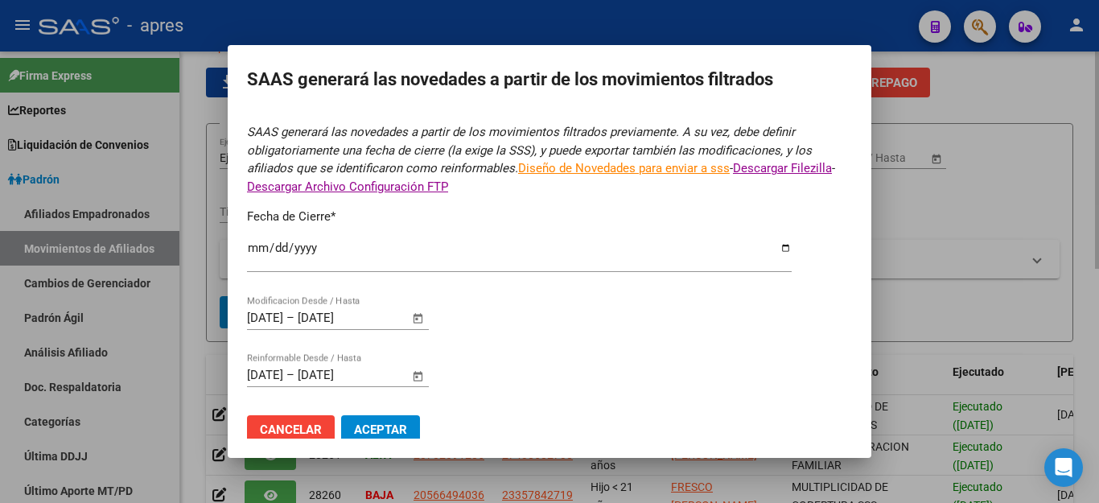
type input "[DATE]"
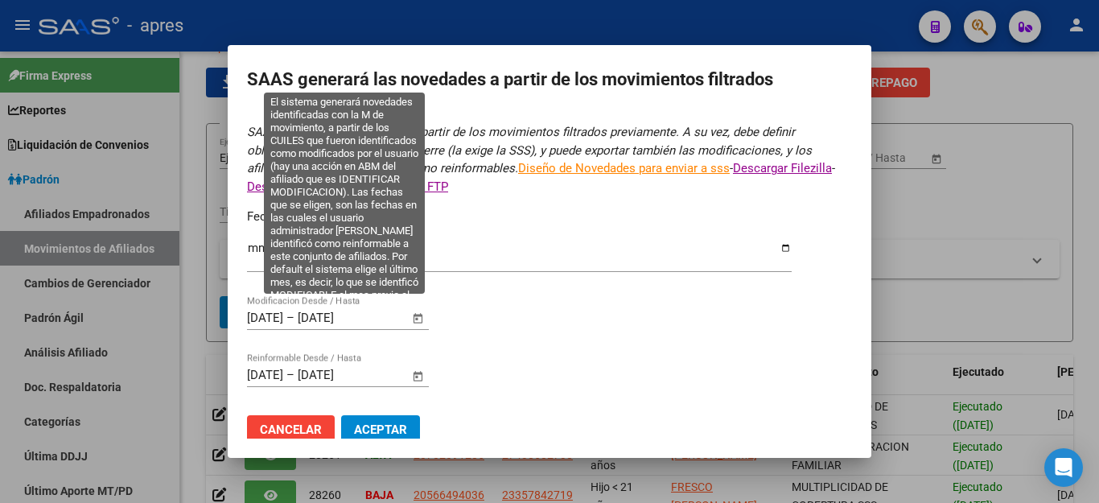
click at [421, 305] on span "Open calendar" at bounding box center [418, 318] width 39 height 39
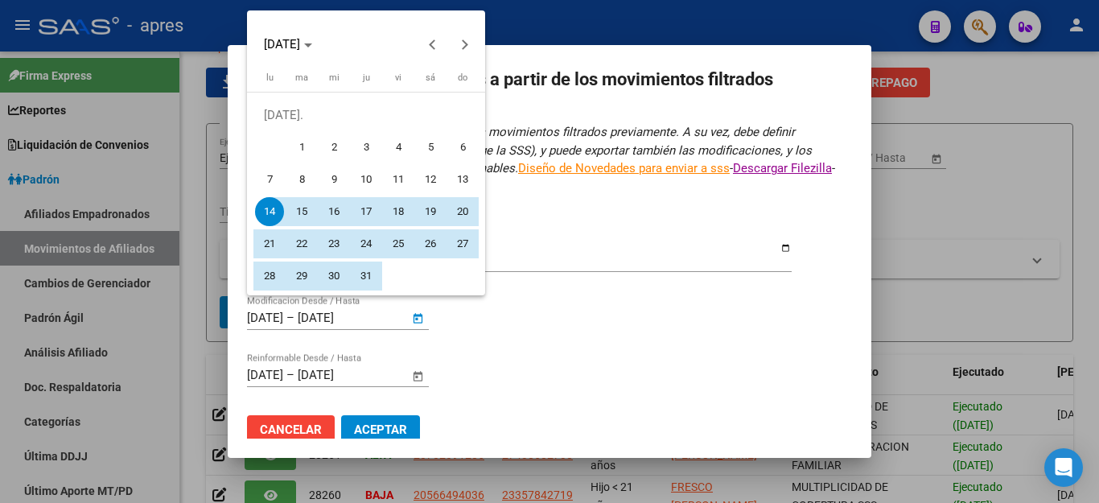
click at [304, 147] on span "1" at bounding box center [301, 147] width 29 height 29
type input "[DATE]"
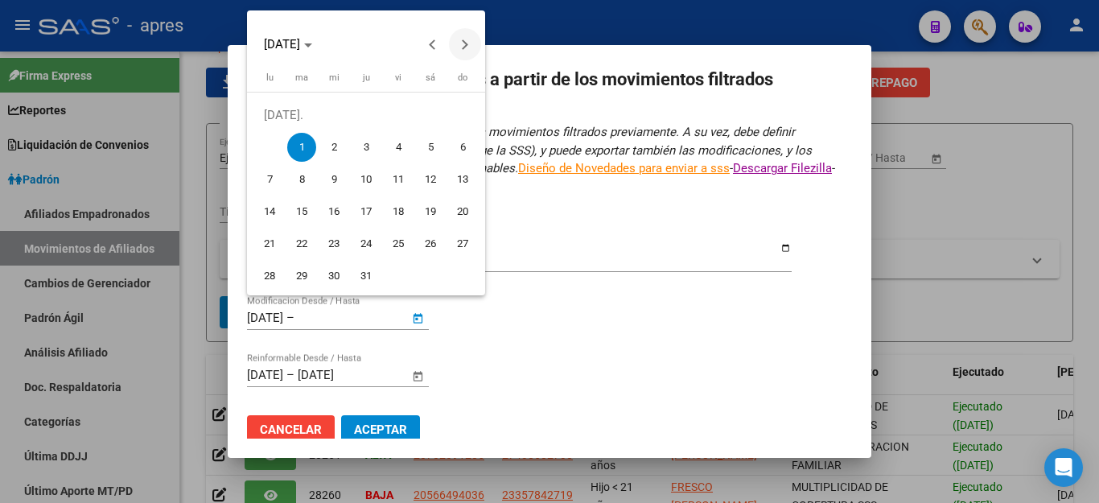
click at [460, 44] on button "Next month" at bounding box center [465, 44] width 32 height 32
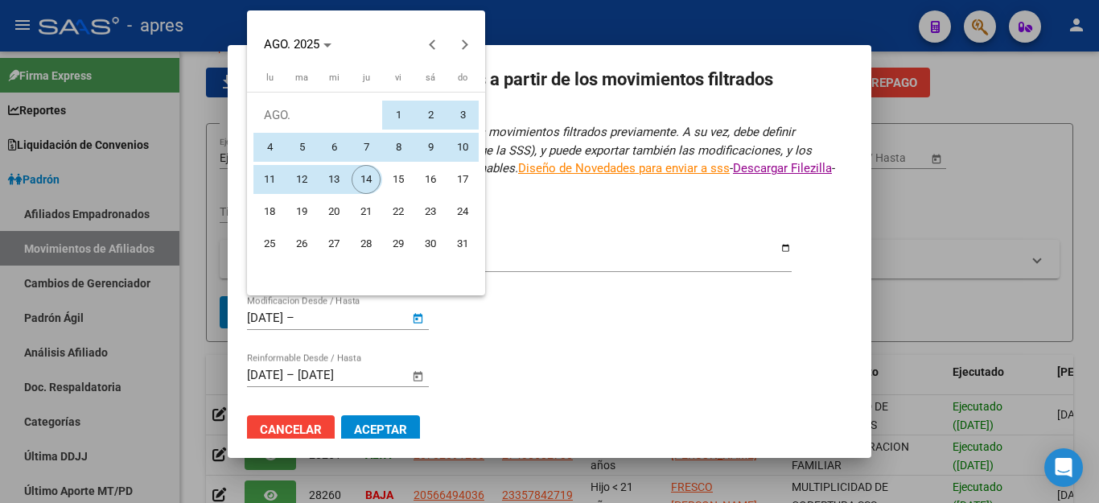
click at [360, 175] on span "14" at bounding box center [366, 179] width 29 height 29
type input "[DATE]"
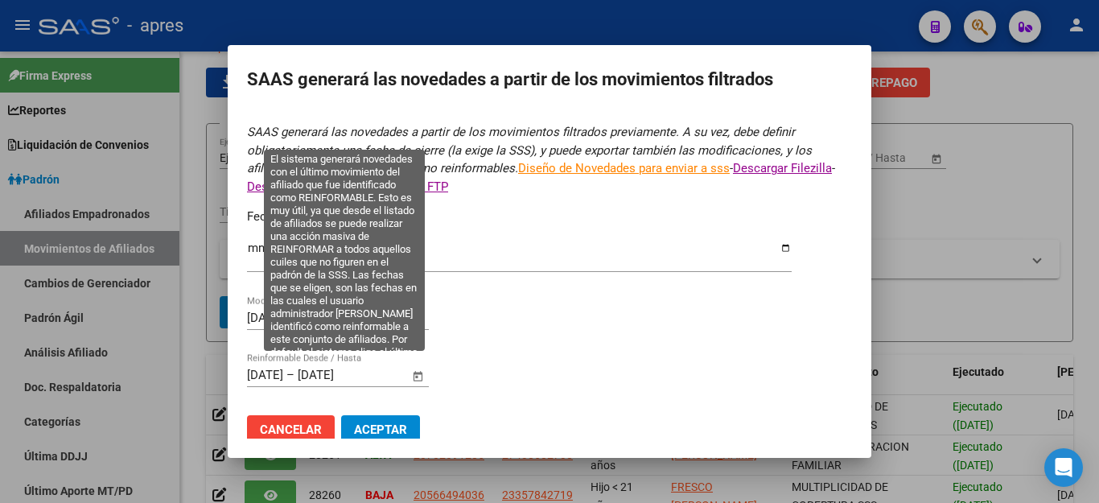
click at [419, 365] on span "Open calendar" at bounding box center [418, 375] width 39 height 39
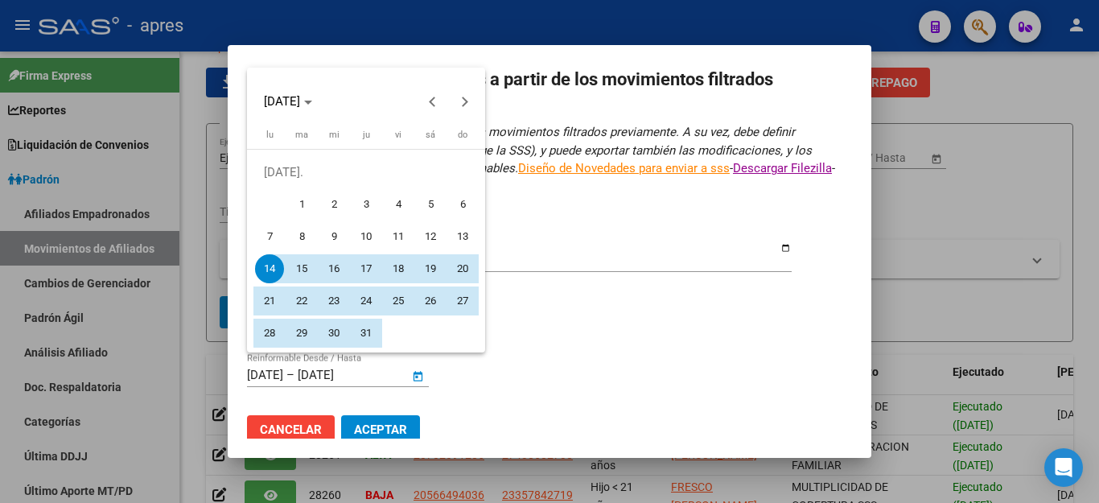
click at [300, 205] on span "1" at bounding box center [301, 204] width 29 height 29
type input "[DATE]"
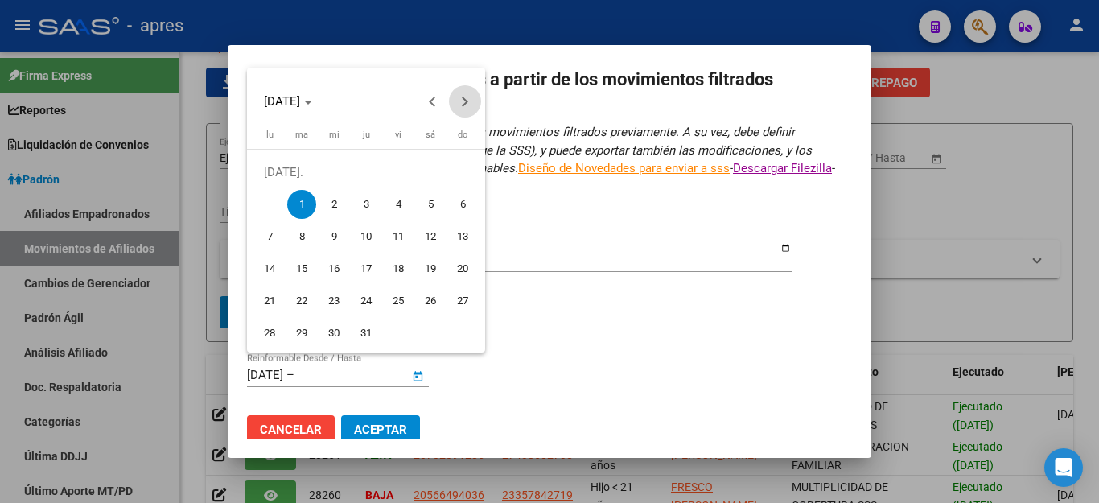
click at [464, 102] on button "Next month" at bounding box center [465, 101] width 32 height 32
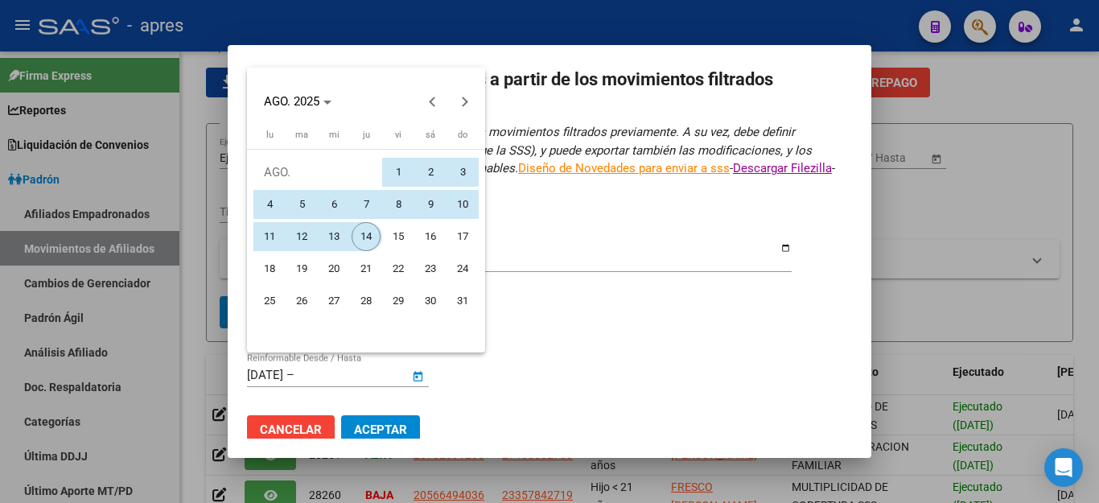
click at [365, 237] on span "14" at bounding box center [366, 236] width 29 height 29
type input "[DATE]"
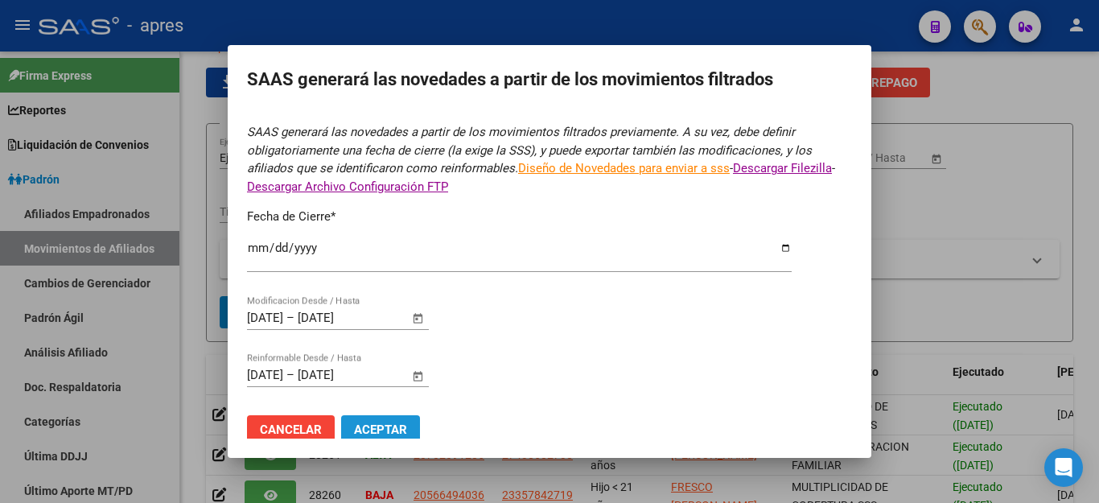
click at [404, 424] on span "Aceptar" at bounding box center [380, 429] width 53 height 14
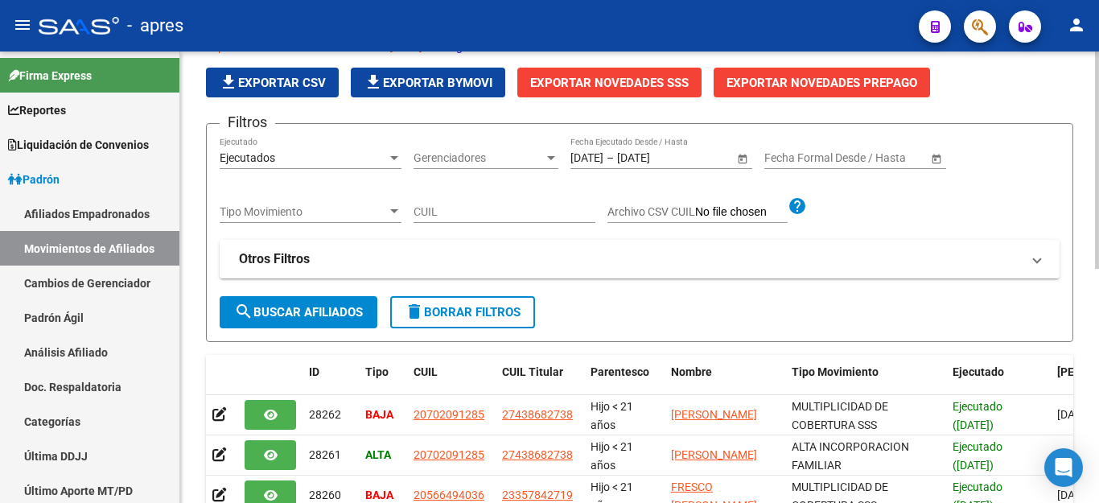
click at [989, 204] on div "Filtros Ejecutados Ejecutado Gerenciadores Gerenciadores [DATE] [DATE] – [DATE]…" at bounding box center [640, 216] width 840 height 159
click at [603, 79] on span "Exportar Novedades SSS" at bounding box center [609, 83] width 159 height 14
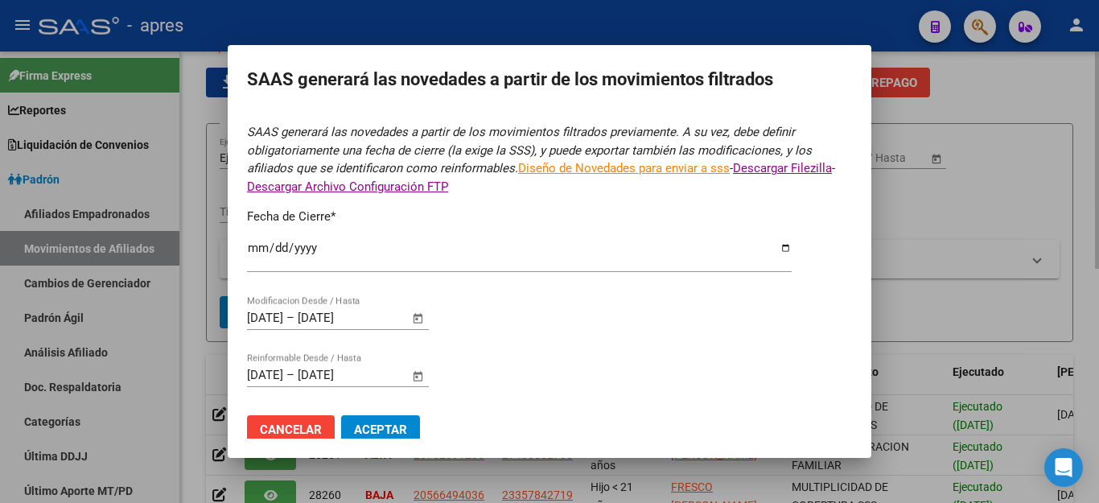
type input "[DATE]"
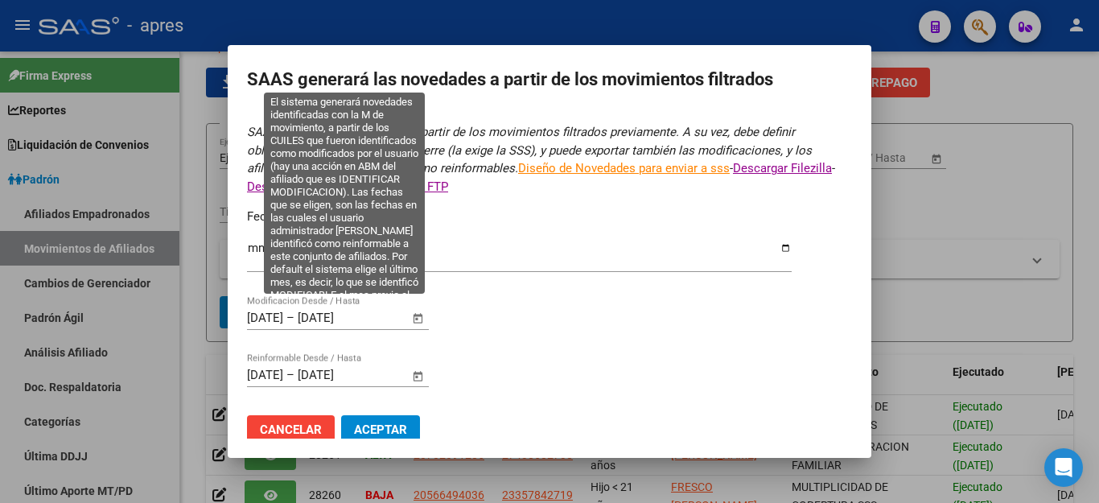
click at [416, 311] on span "Open calendar" at bounding box center [418, 318] width 39 height 39
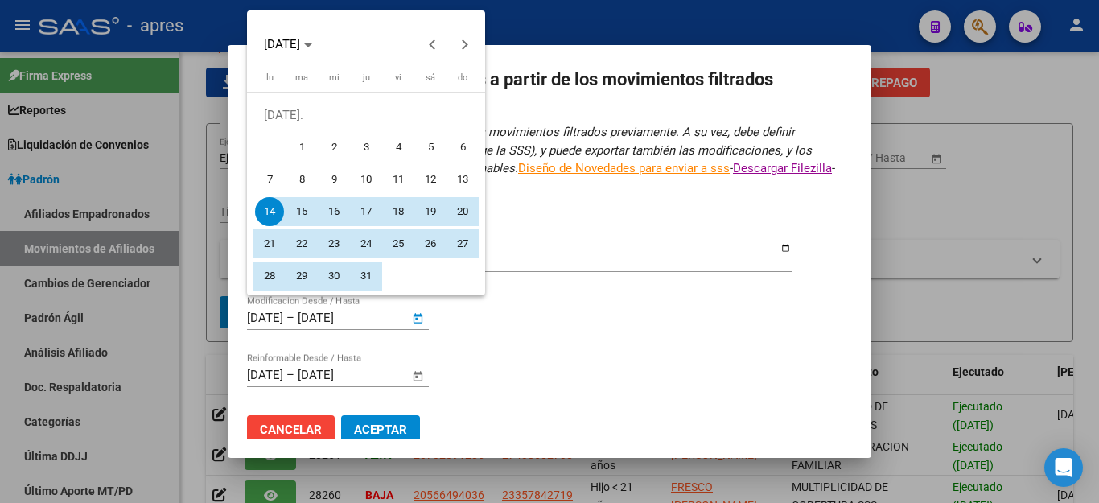
click at [299, 148] on span "1" at bounding box center [301, 147] width 29 height 29
type input "[DATE]"
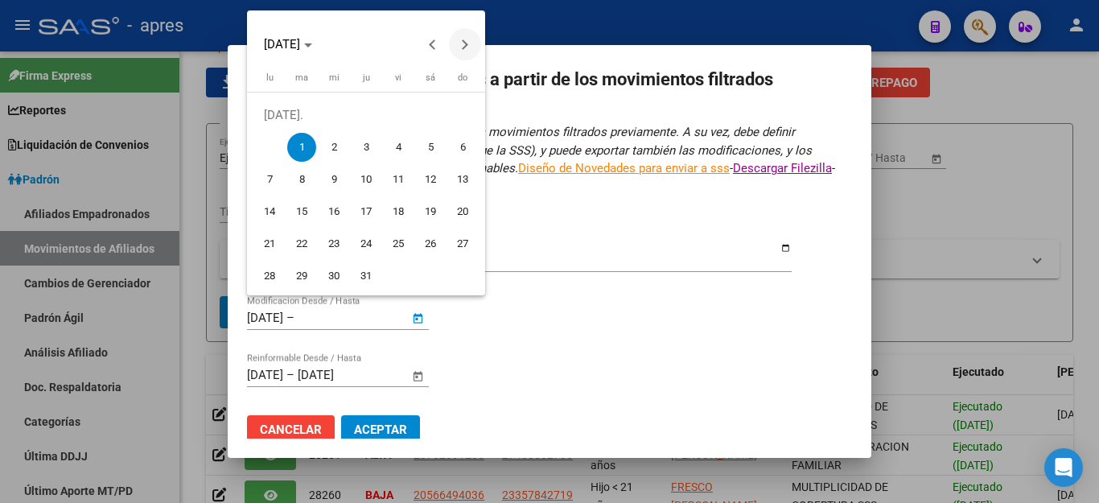
click at [460, 44] on button "Next month" at bounding box center [465, 44] width 32 height 32
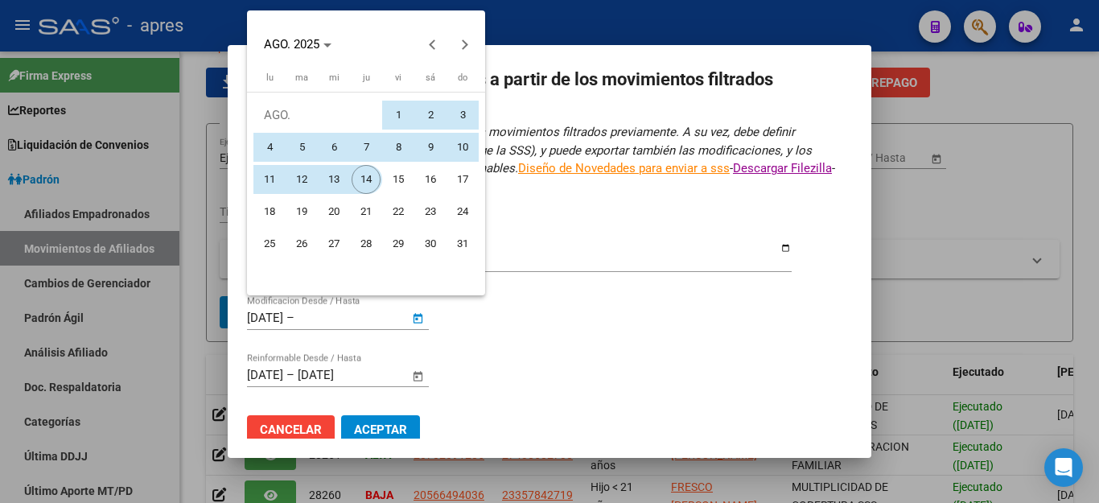
click at [363, 174] on span "14" at bounding box center [366, 179] width 29 height 29
type input "[DATE]"
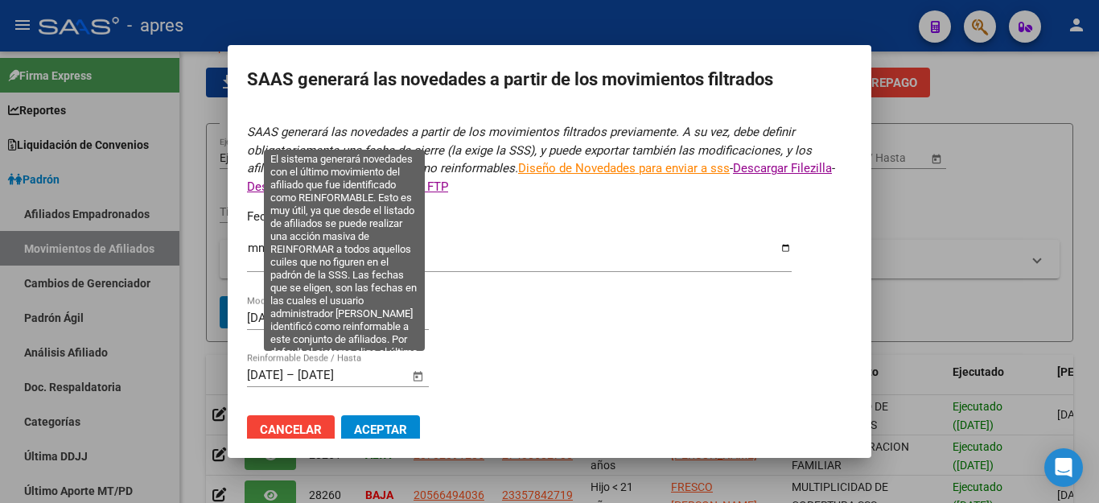
click at [414, 367] on span "Open calendar" at bounding box center [418, 375] width 39 height 39
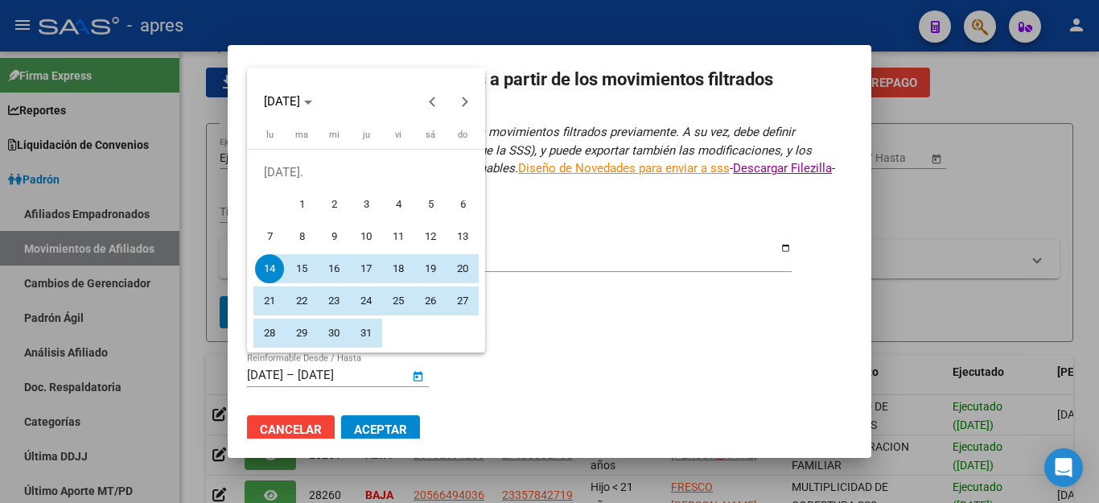
click at [292, 202] on span "1" at bounding box center [301, 204] width 29 height 29
type input "[DATE]"
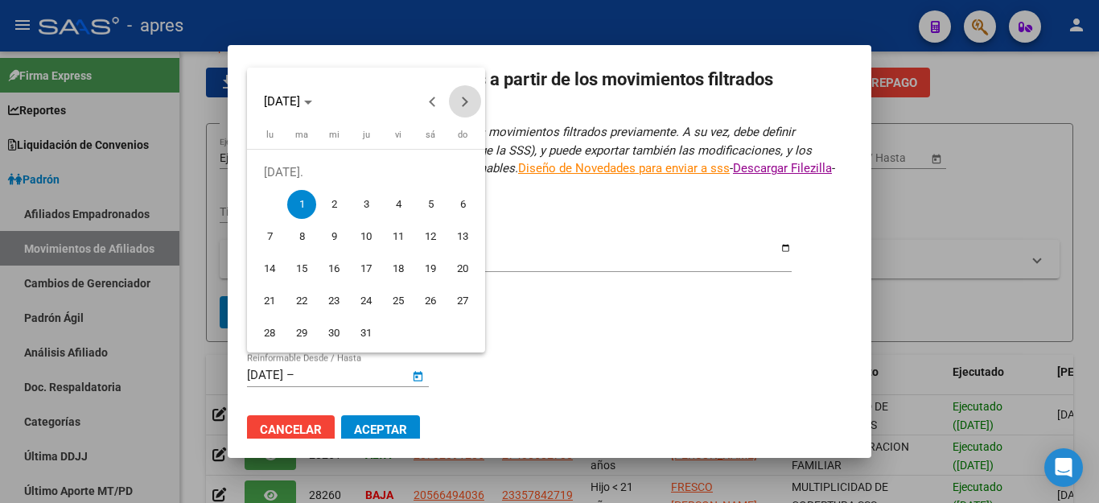
click at [462, 105] on button "Next month" at bounding box center [465, 101] width 32 height 32
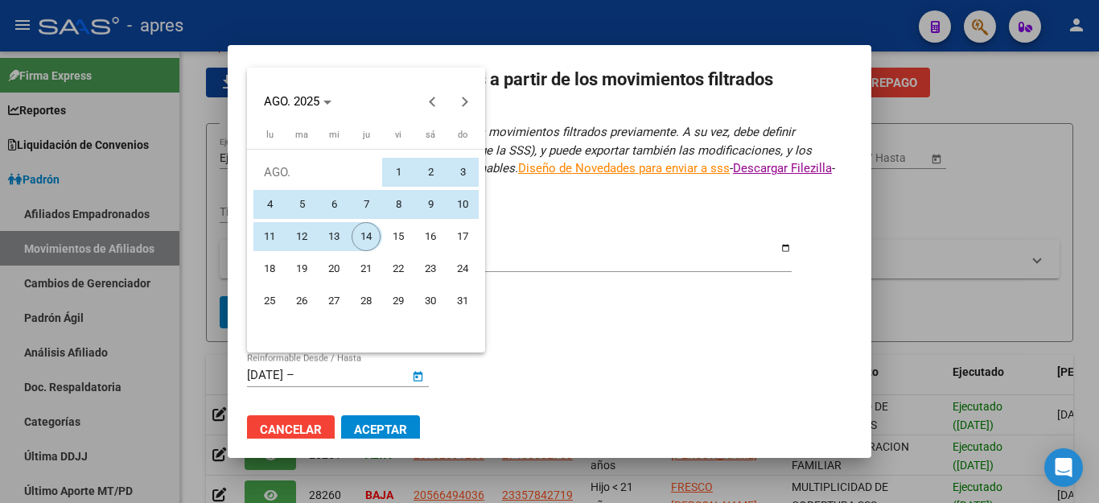
click at [365, 237] on span "14" at bounding box center [366, 236] width 29 height 29
type input "[DATE]"
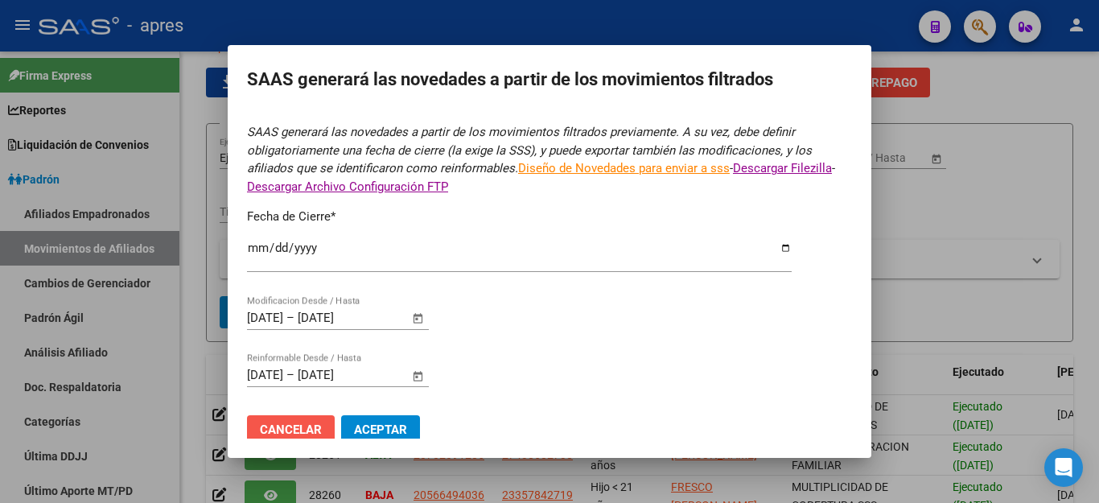
click at [291, 426] on span "Cancelar" at bounding box center [291, 429] width 62 height 14
